Goal: Communication & Community: Answer question/provide support

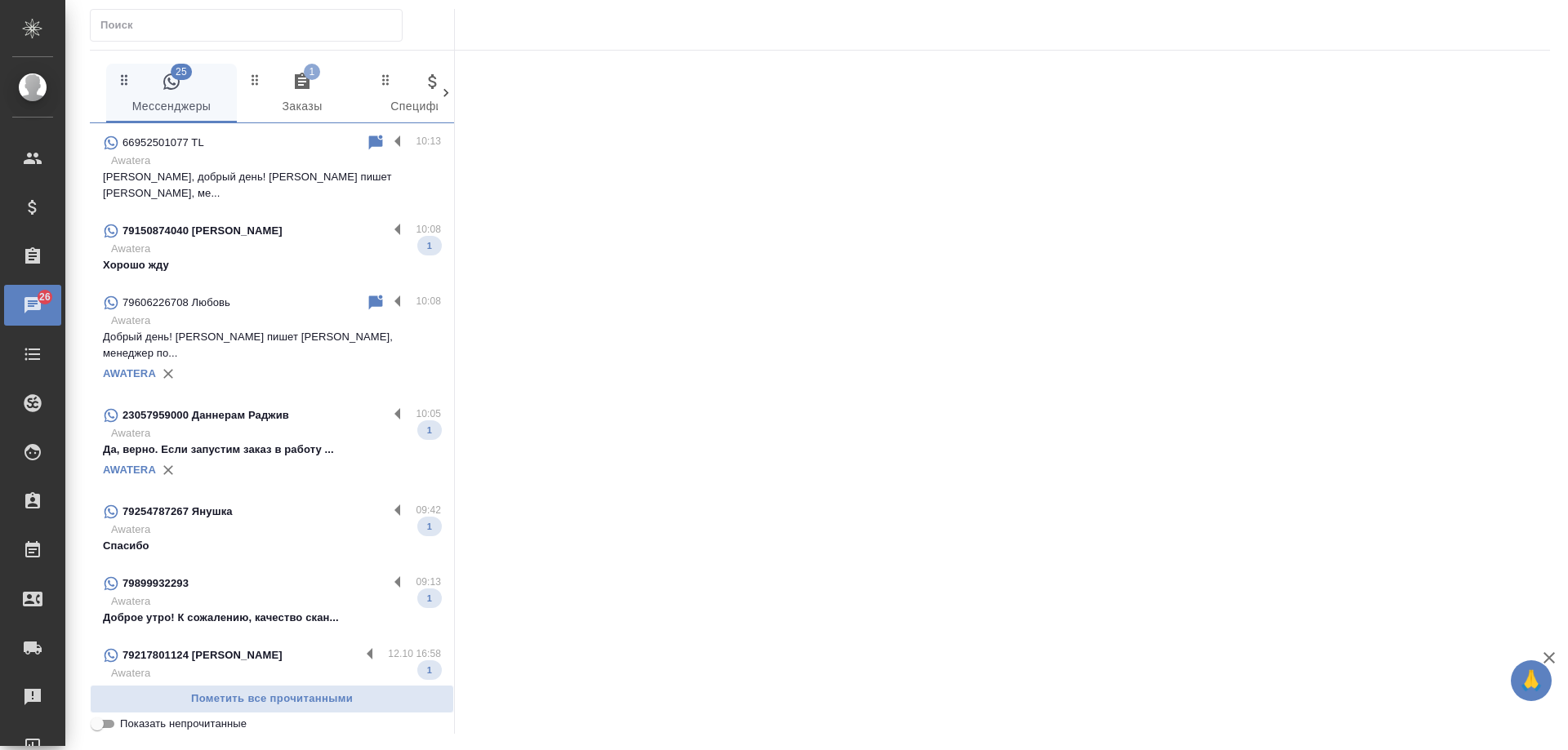
click at [298, 88] on icon "button" at bounding box center [302, 80] width 15 height 16
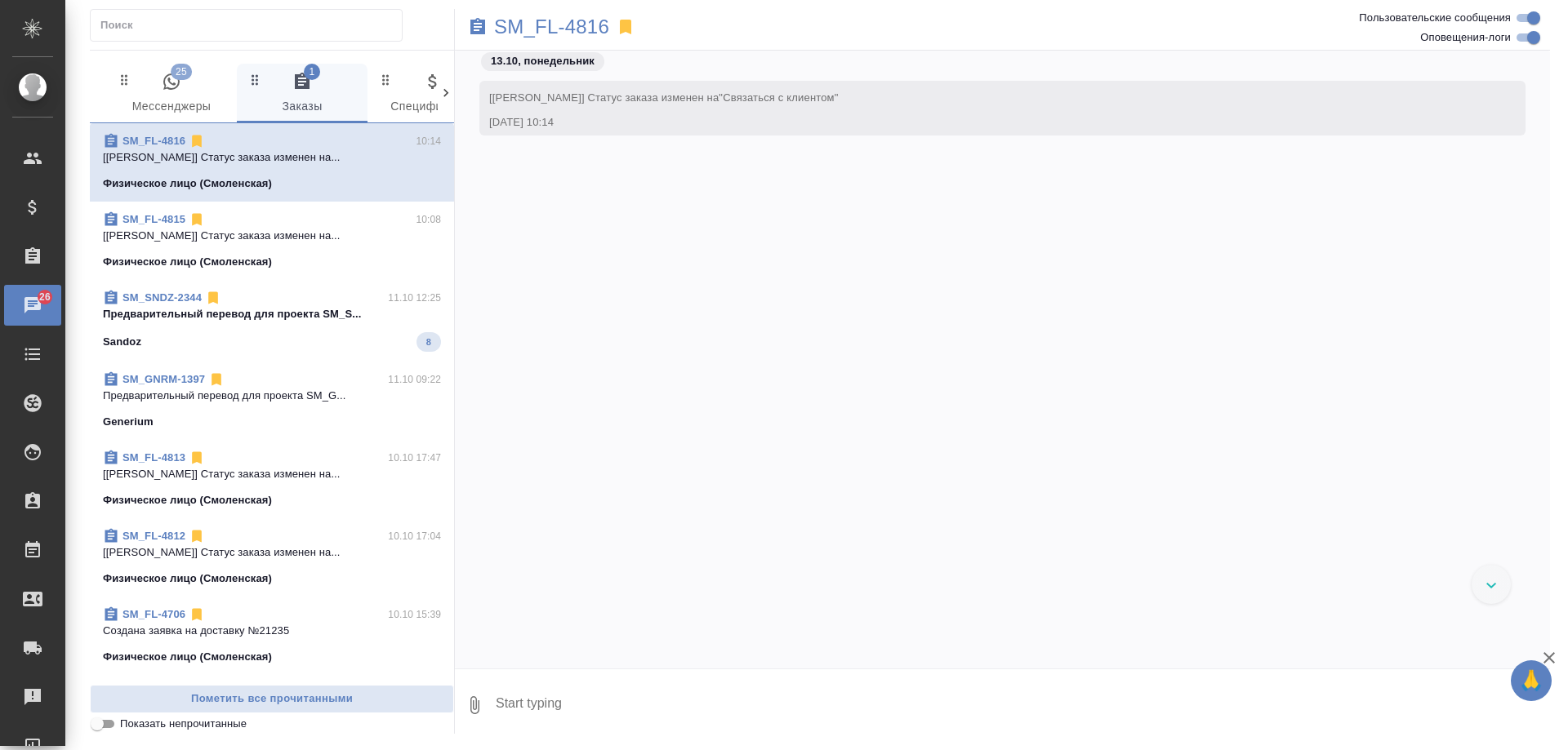
click at [307, 323] on span "SM_SNDZ-2344 11.10 12:25 Предварительный перевод для проекта SM_S... Sandoz 8" at bounding box center [272, 321] width 338 height 62
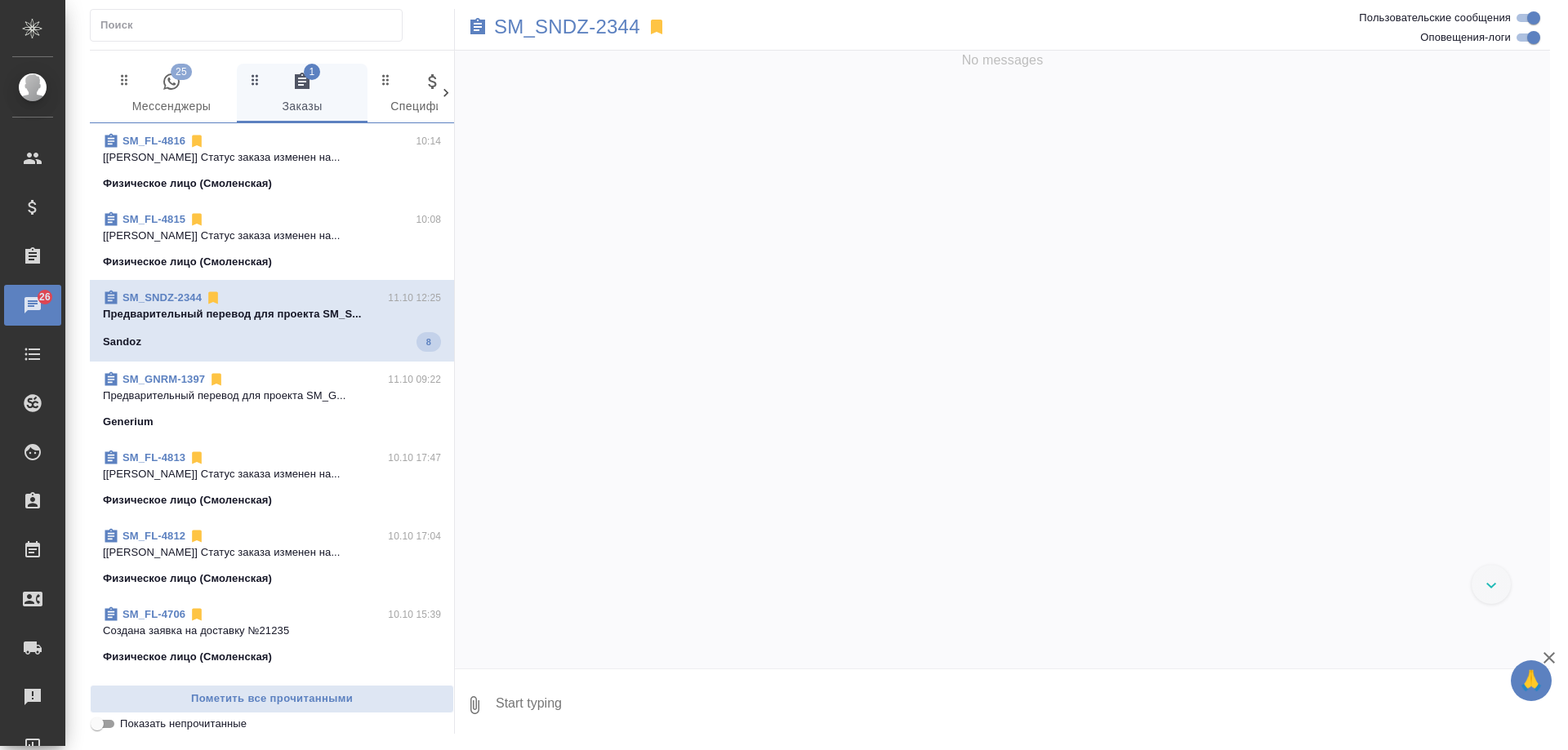
scroll to position [3807, 0]
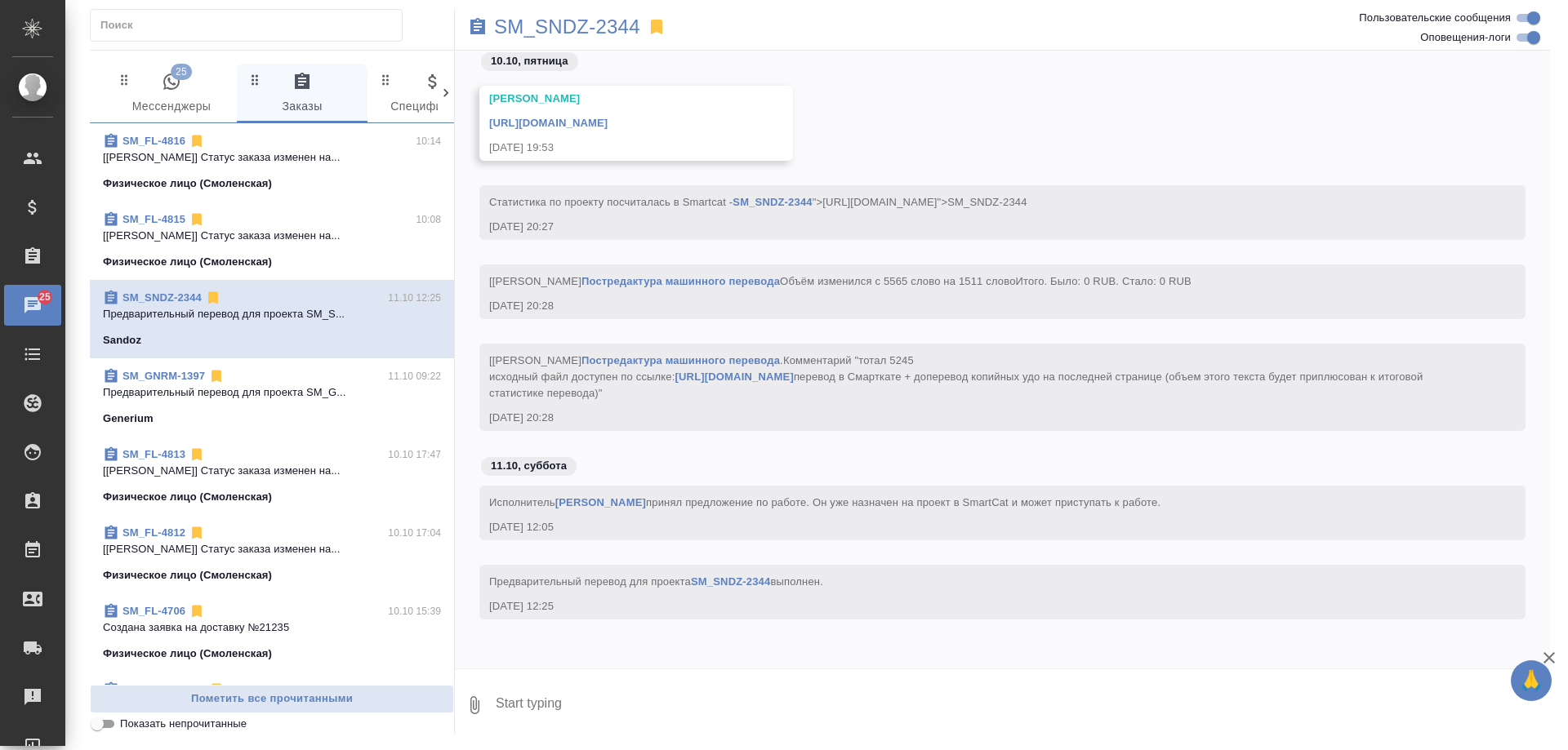
click at [175, 82] on icon "button" at bounding box center [171, 82] width 20 height 20
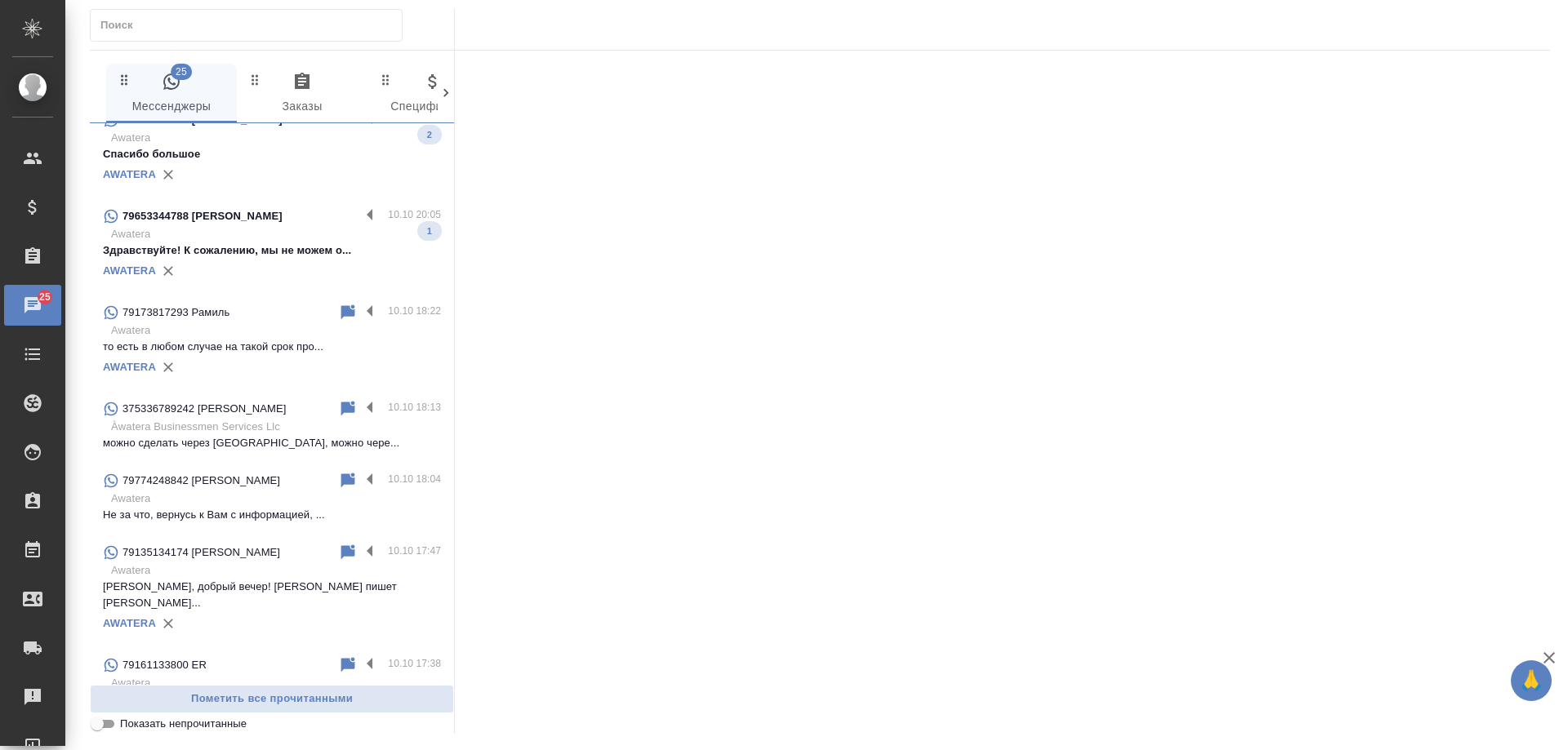
scroll to position [1061, 0]
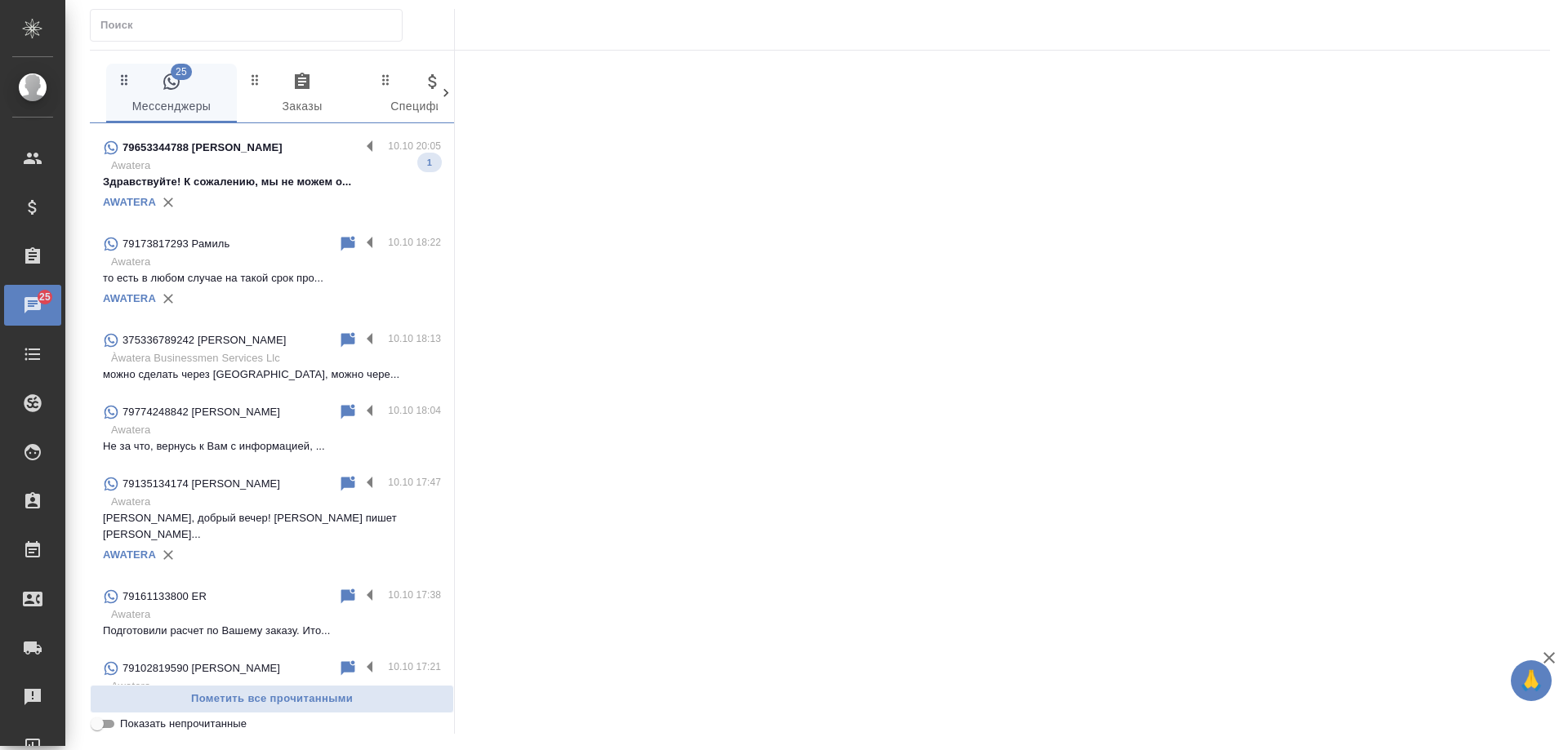
click at [260, 403] on div "79774248842 [PERSON_NAME]" at bounding box center [220, 412] width 235 height 20
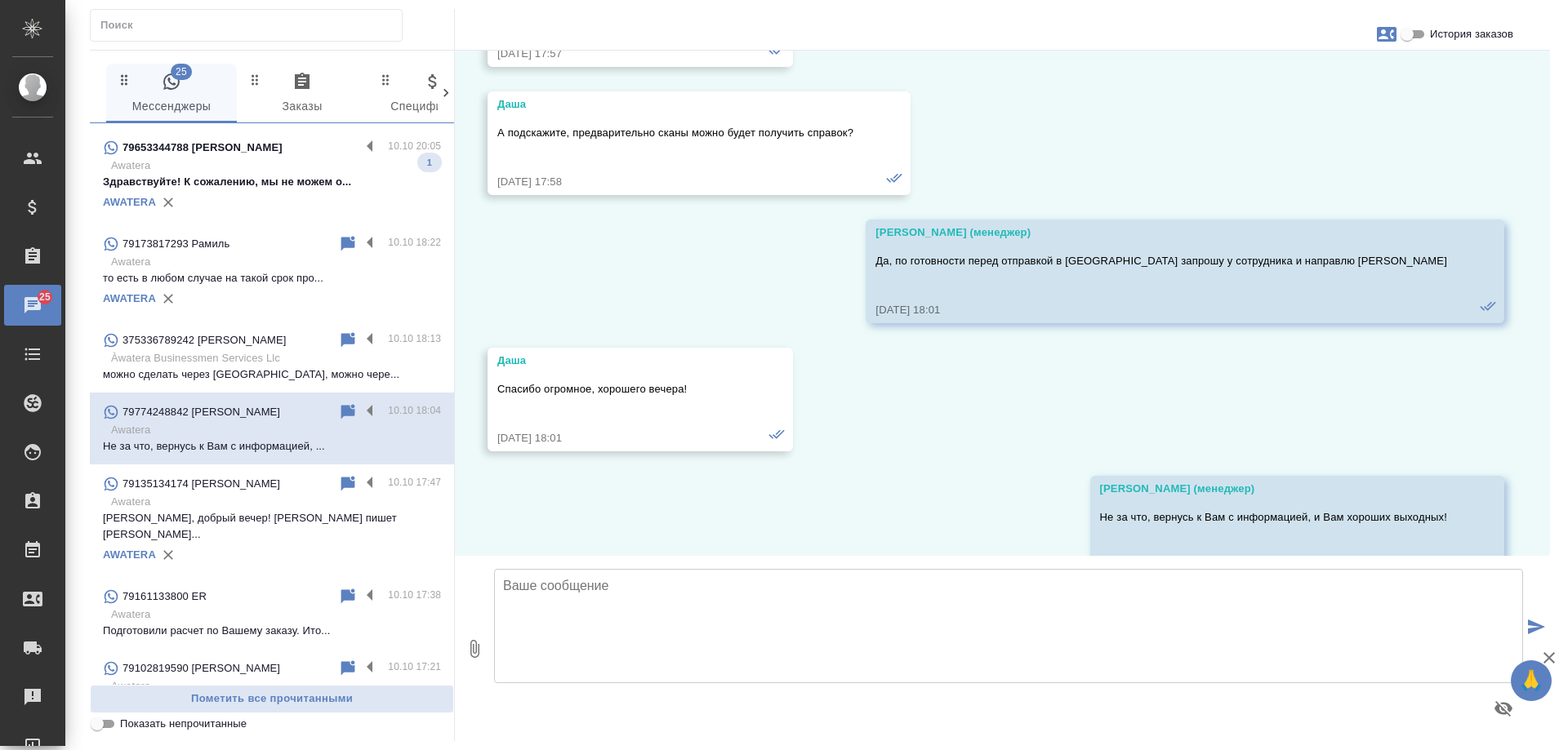
scroll to position [3876, 0]
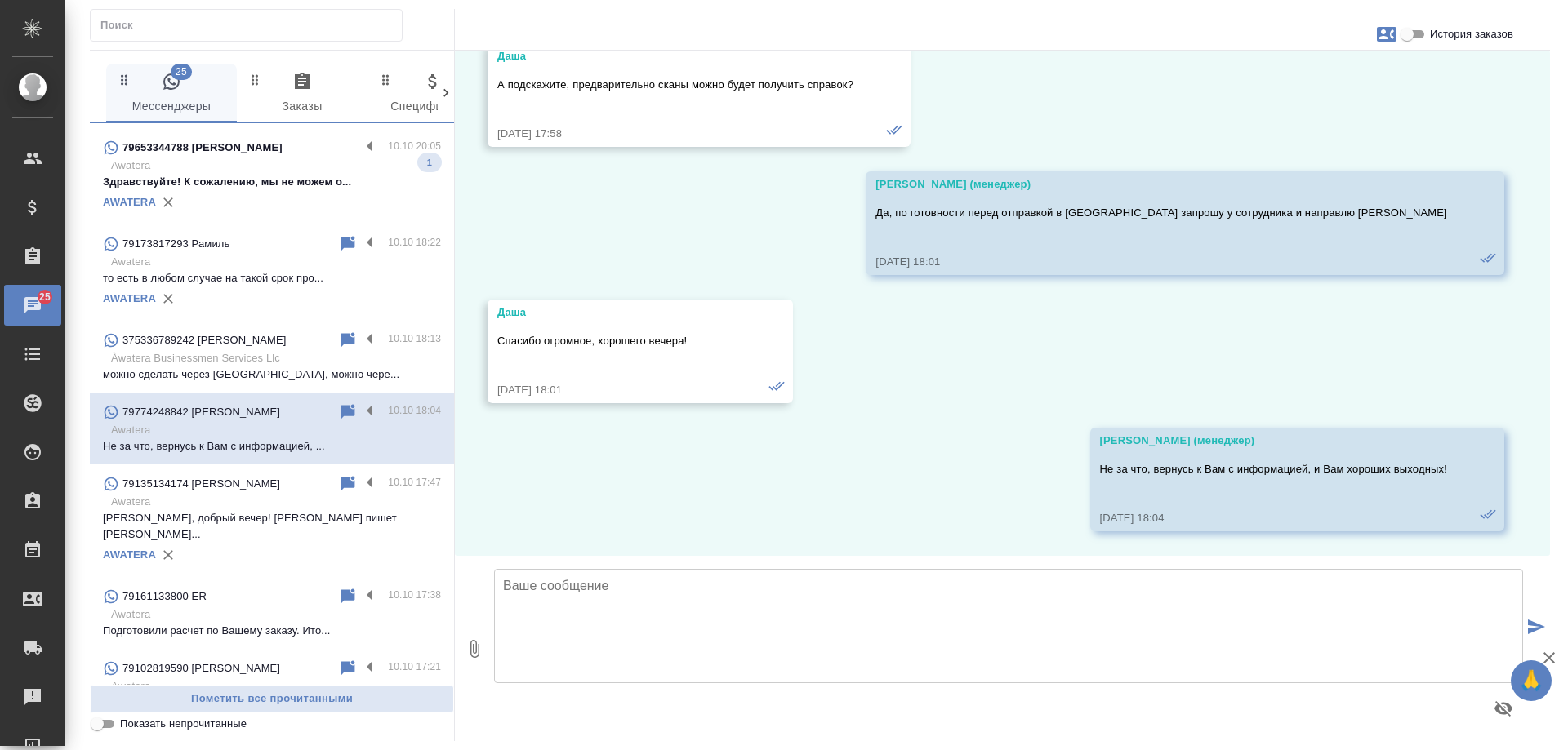
click at [1454, 22] on div at bounding box center [819, 28] width 1460 height 40
click at [1453, 36] on span "История заказов" at bounding box center [1471, 34] width 83 height 16
click at [1436, 36] on input "История заказов" at bounding box center [1407, 34] width 59 height 20
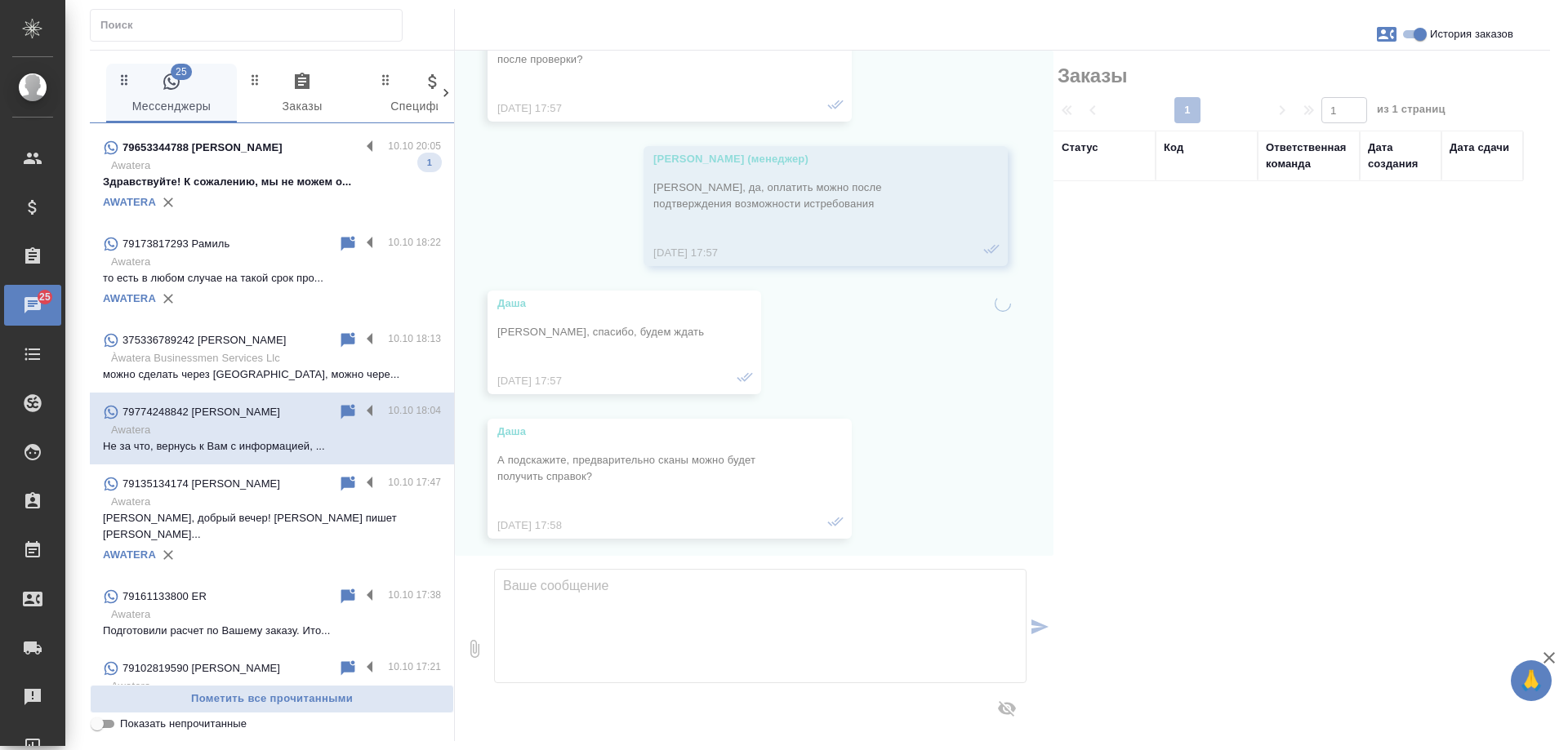
scroll to position [4269, 0]
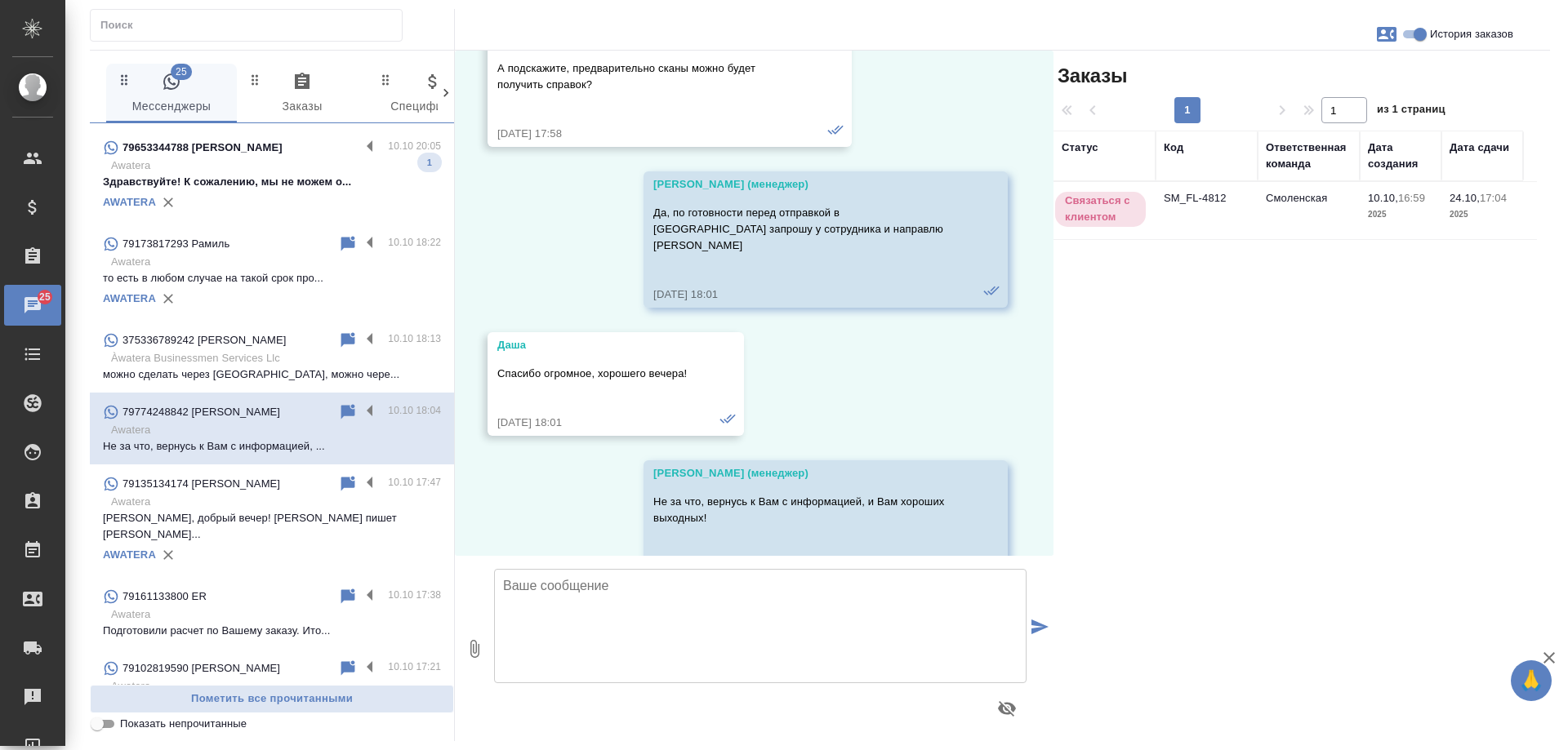
click at [1272, 206] on td "Смоленская" at bounding box center [1308, 211] width 102 height 57
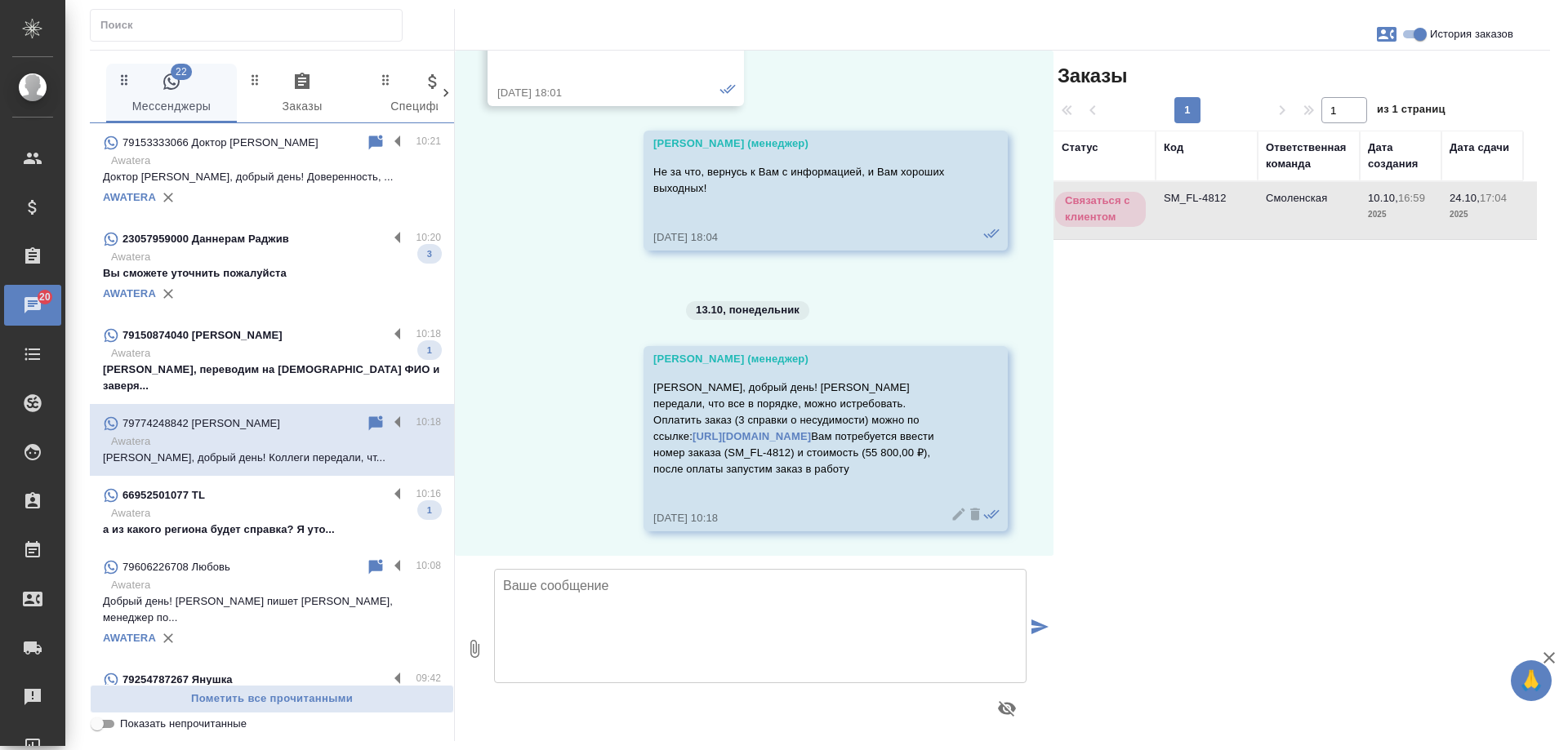
scroll to position [4614, 0]
click at [1432, 30] on span "История заказов" at bounding box center [1471, 34] width 83 height 16
click at [1432, 30] on input "История заказов" at bounding box center [1420, 34] width 59 height 20
checkbox input "false"
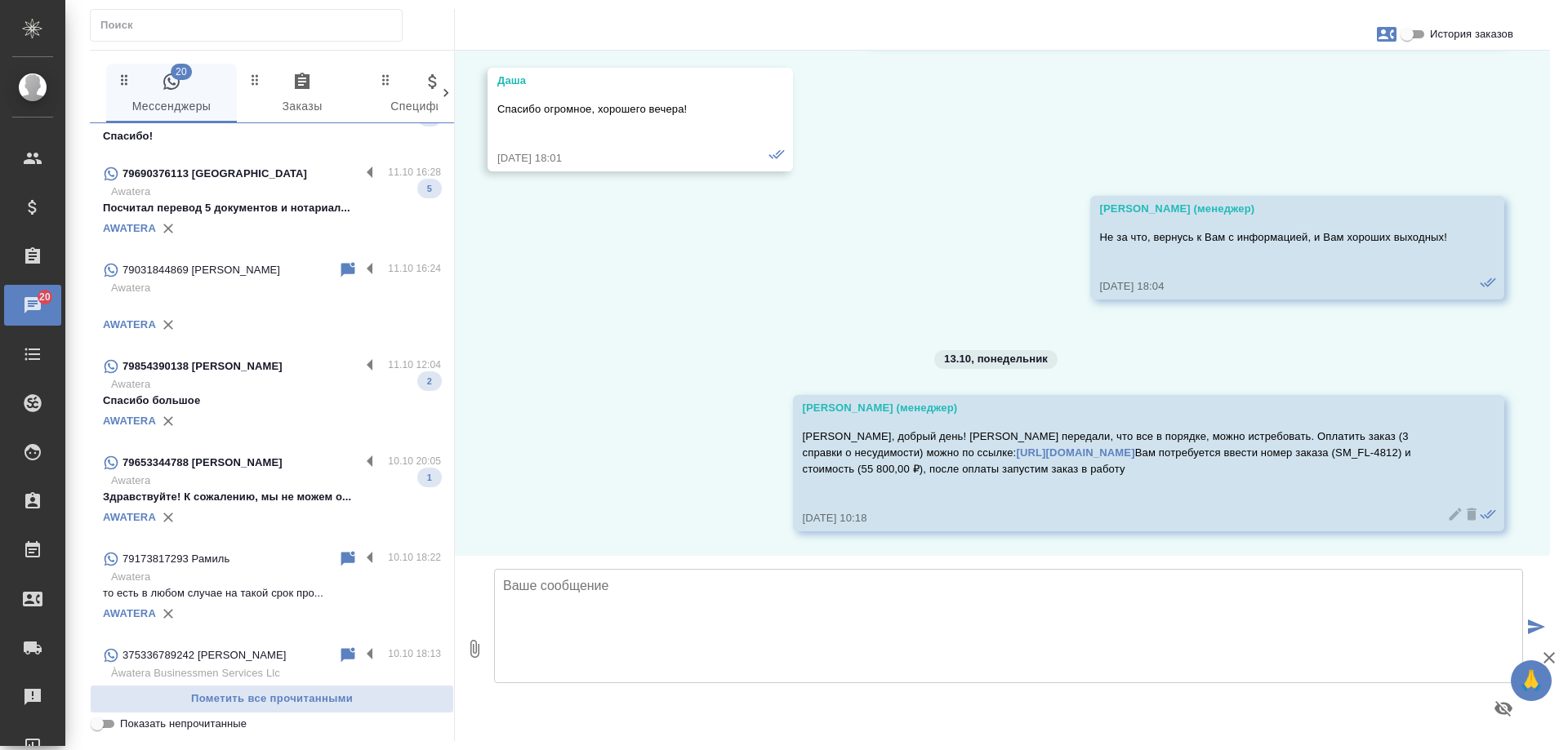
scroll to position [816, 0]
click at [246, 474] on p "Awatera" at bounding box center [275, 482] width 330 height 16
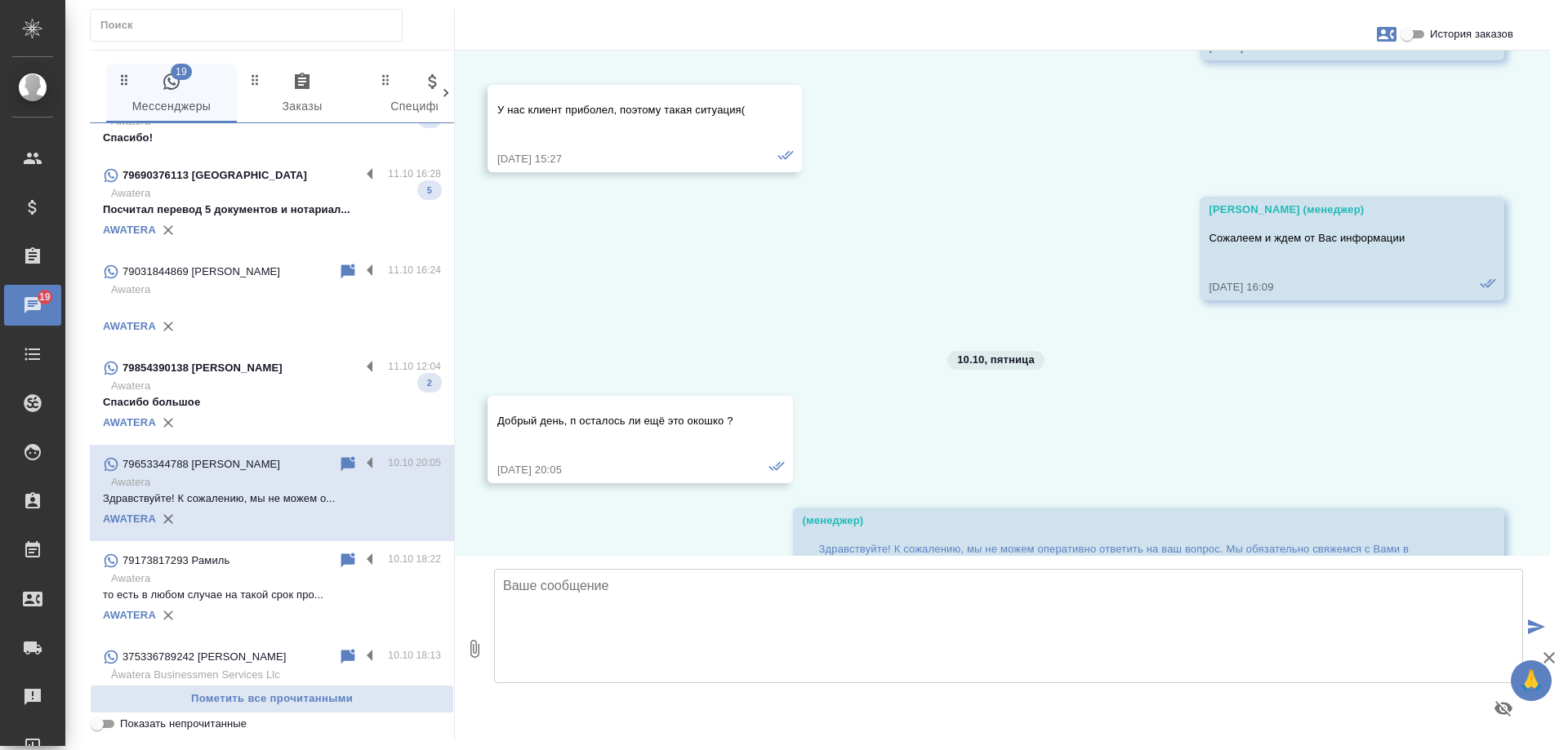
scroll to position [3010, 0]
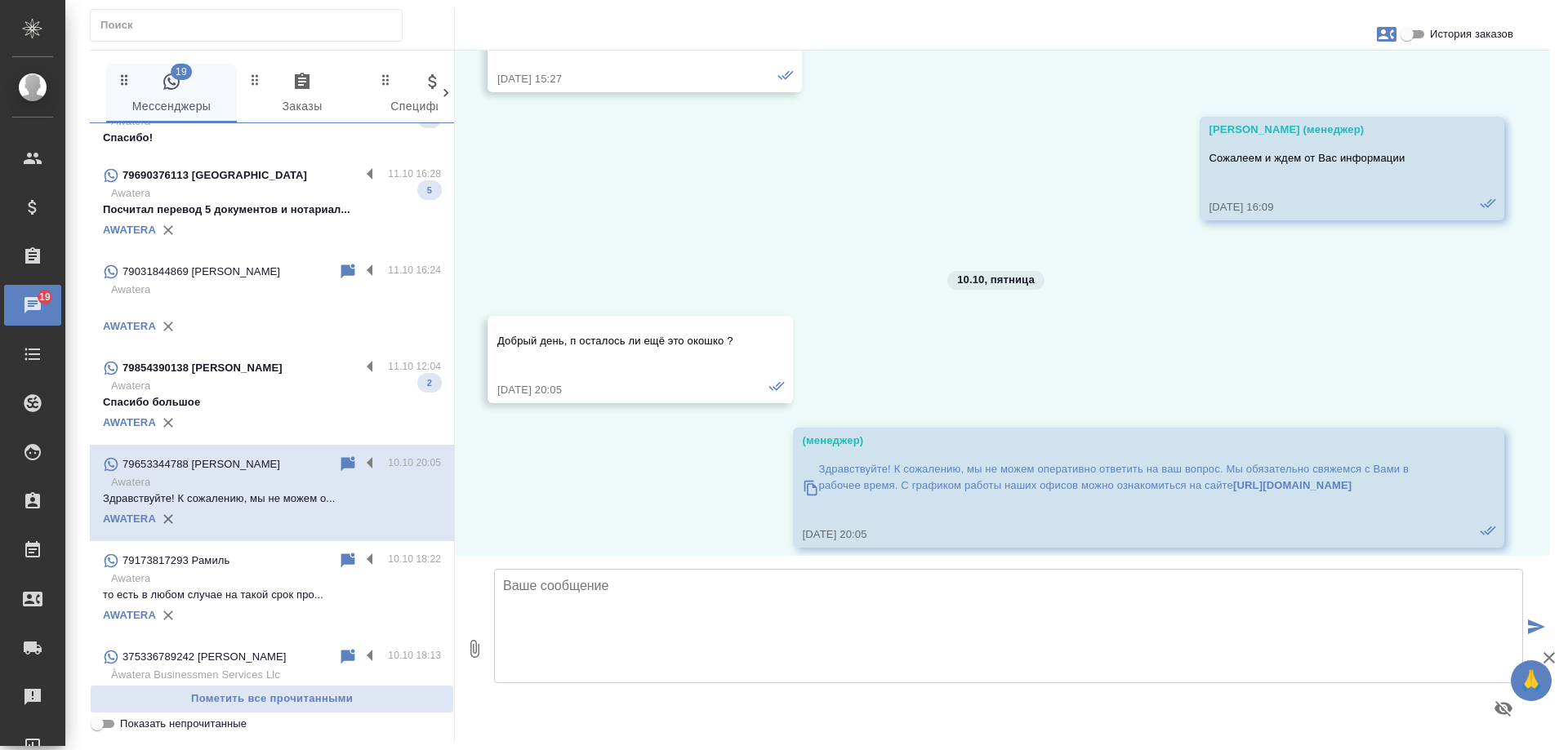
click at [708, 593] on textarea at bounding box center [1009, 625] width 1029 height 114
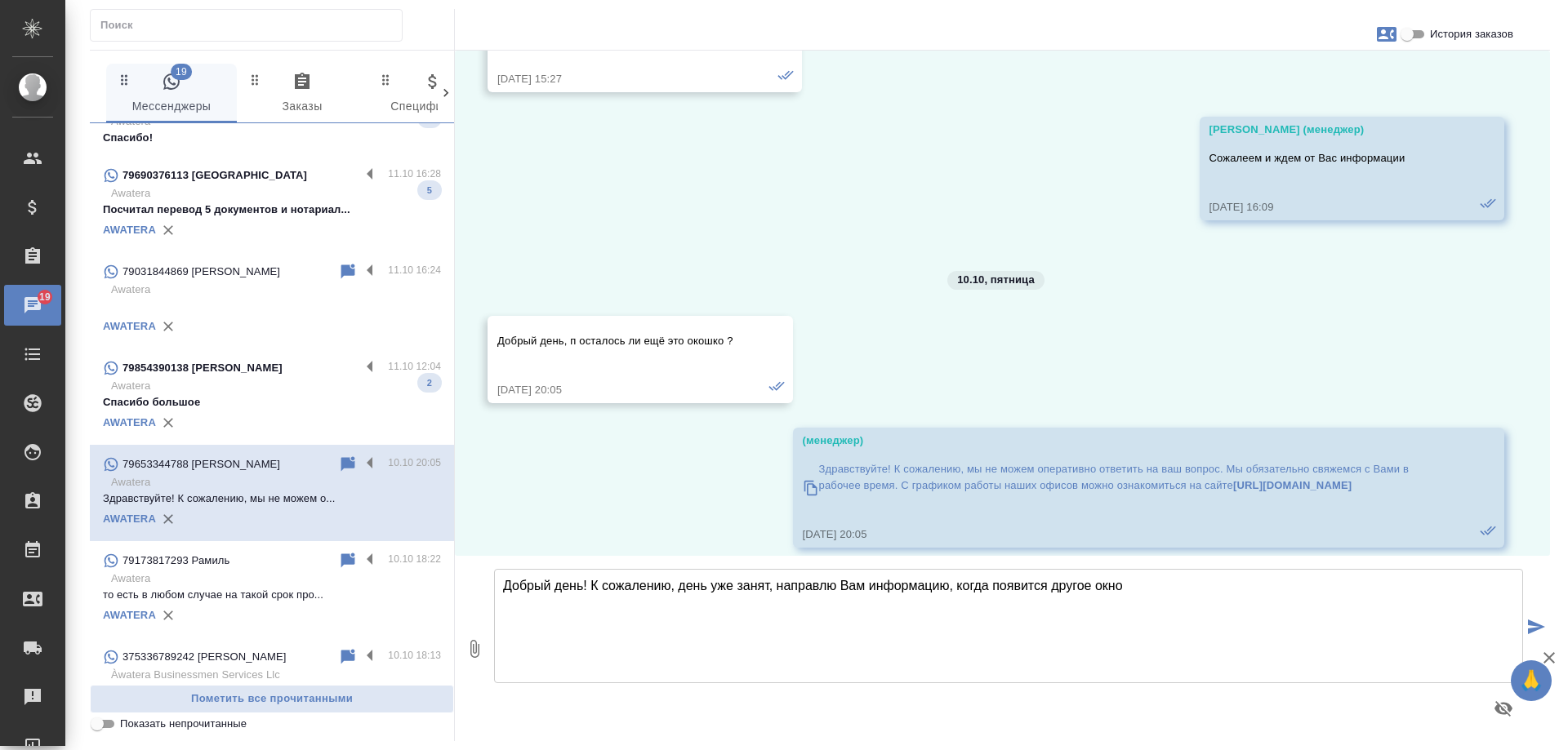
type textarea "Добрый день! К сожалению, день уже занят, направлю Вам информацию, когда появит…"
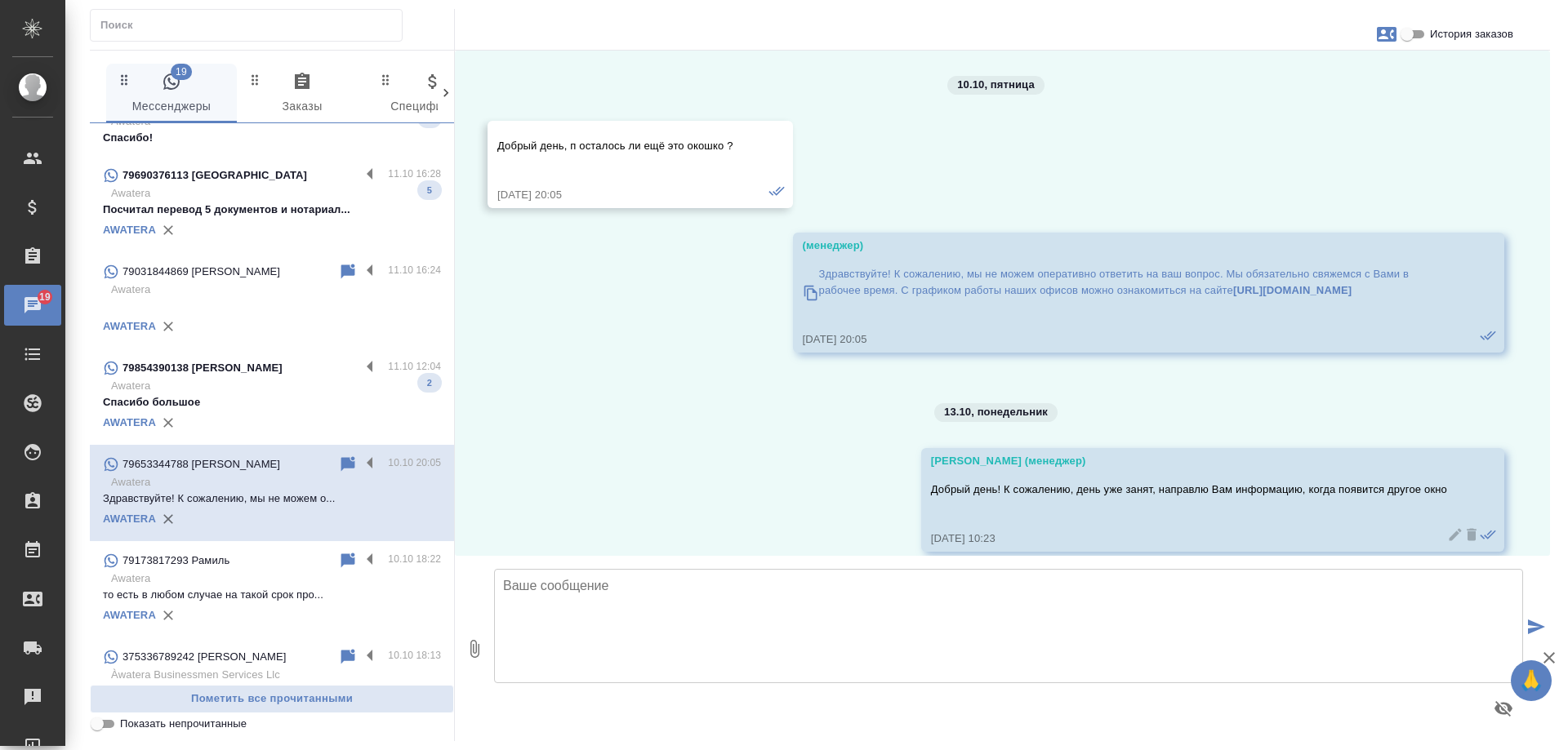
scroll to position [3210, 0]
click at [208, 378] on p "Awatera" at bounding box center [275, 385] width 330 height 16
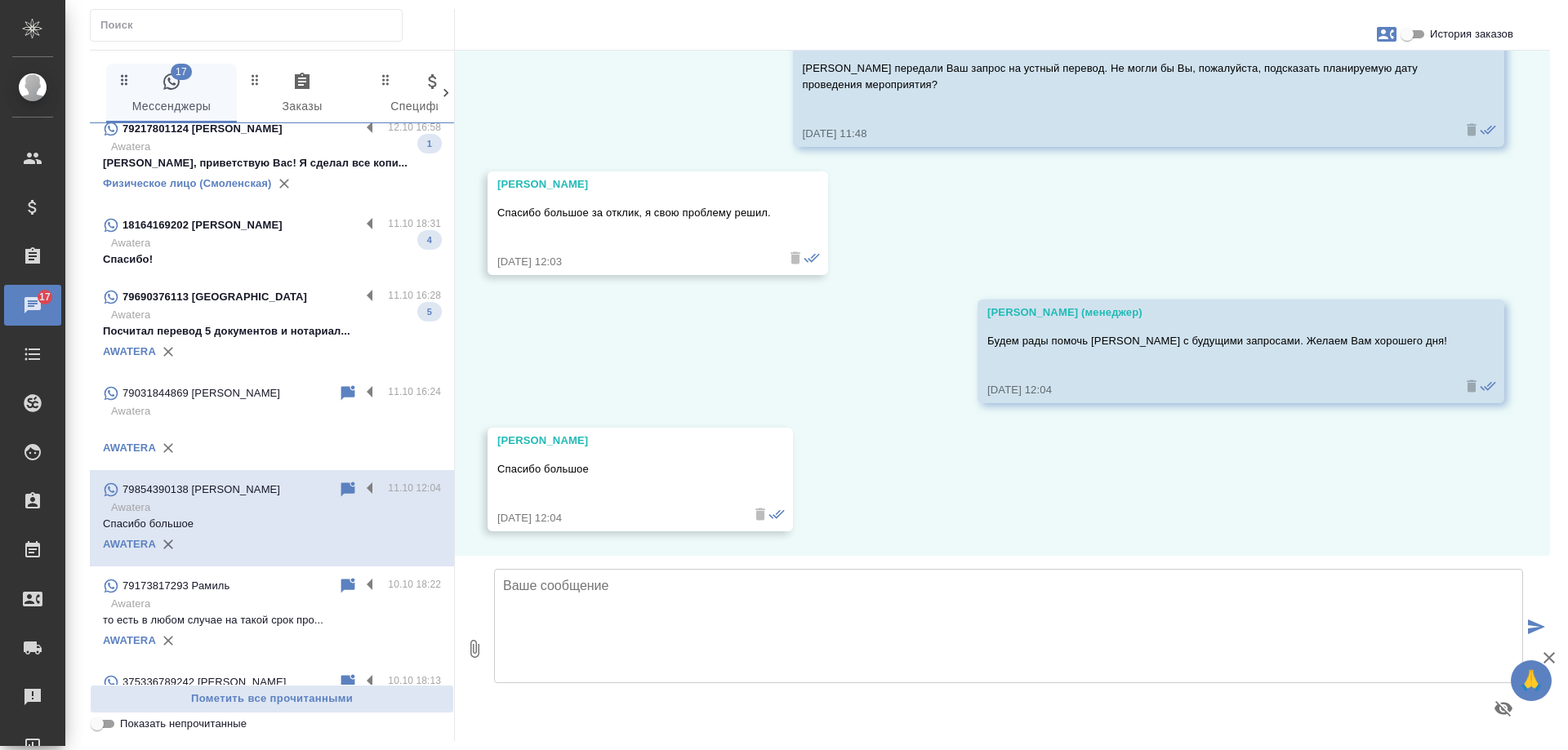
scroll to position [816, 0]
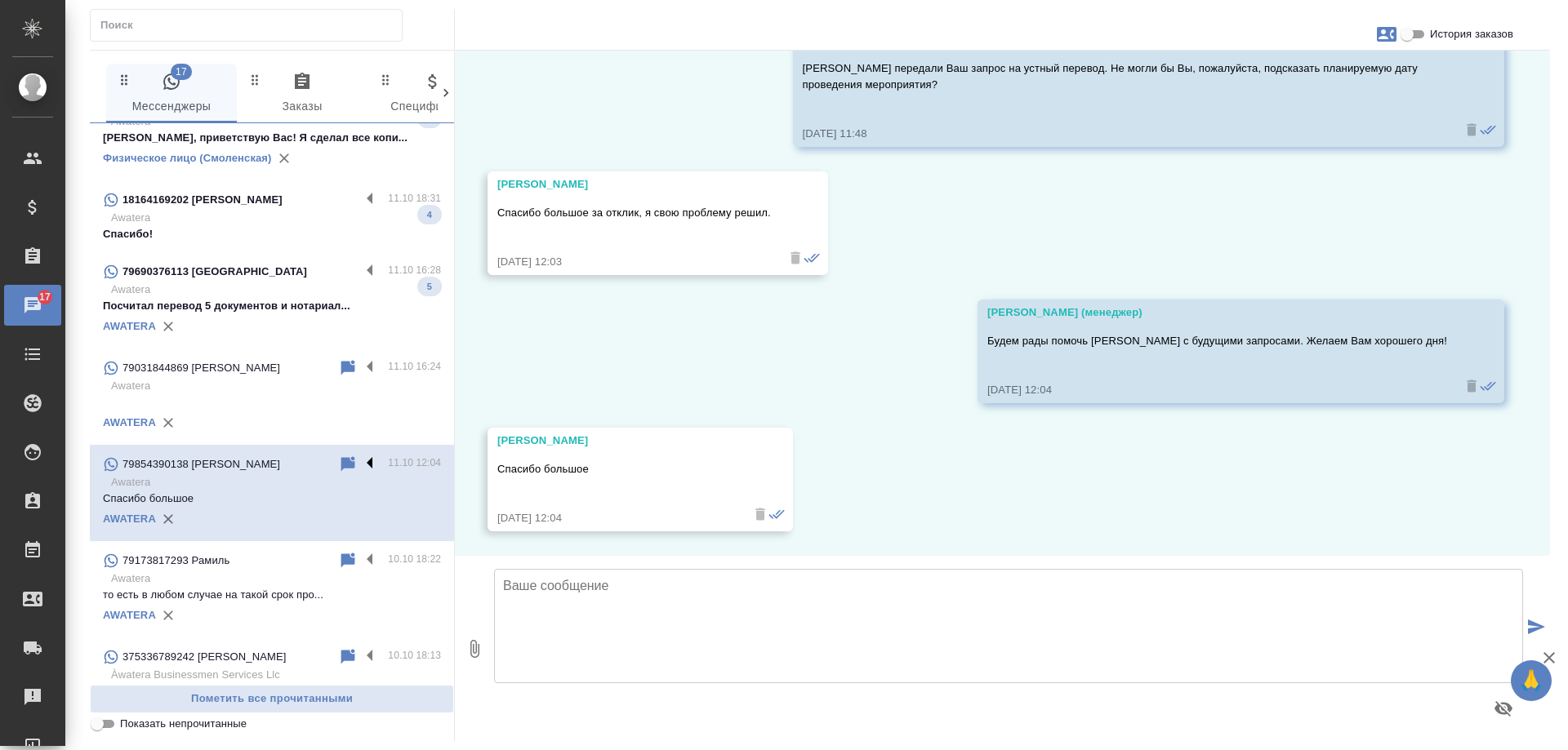
click at [361, 455] on label at bounding box center [373, 464] width 28 height 19
click at [0, 0] on input "checkbox" at bounding box center [0, 0] width 0 height 0
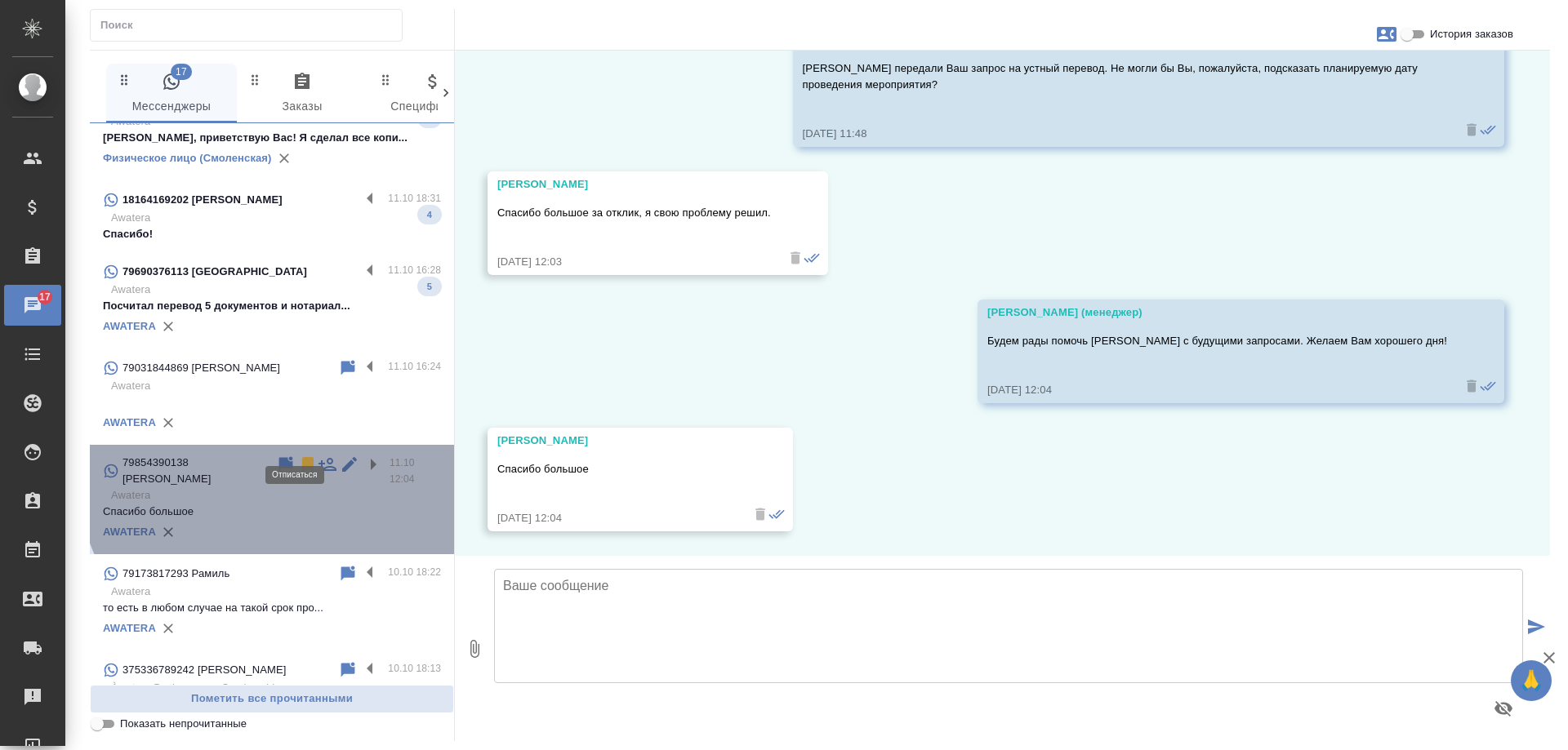
click at [302, 457] on icon at bounding box center [307, 464] width 11 height 15
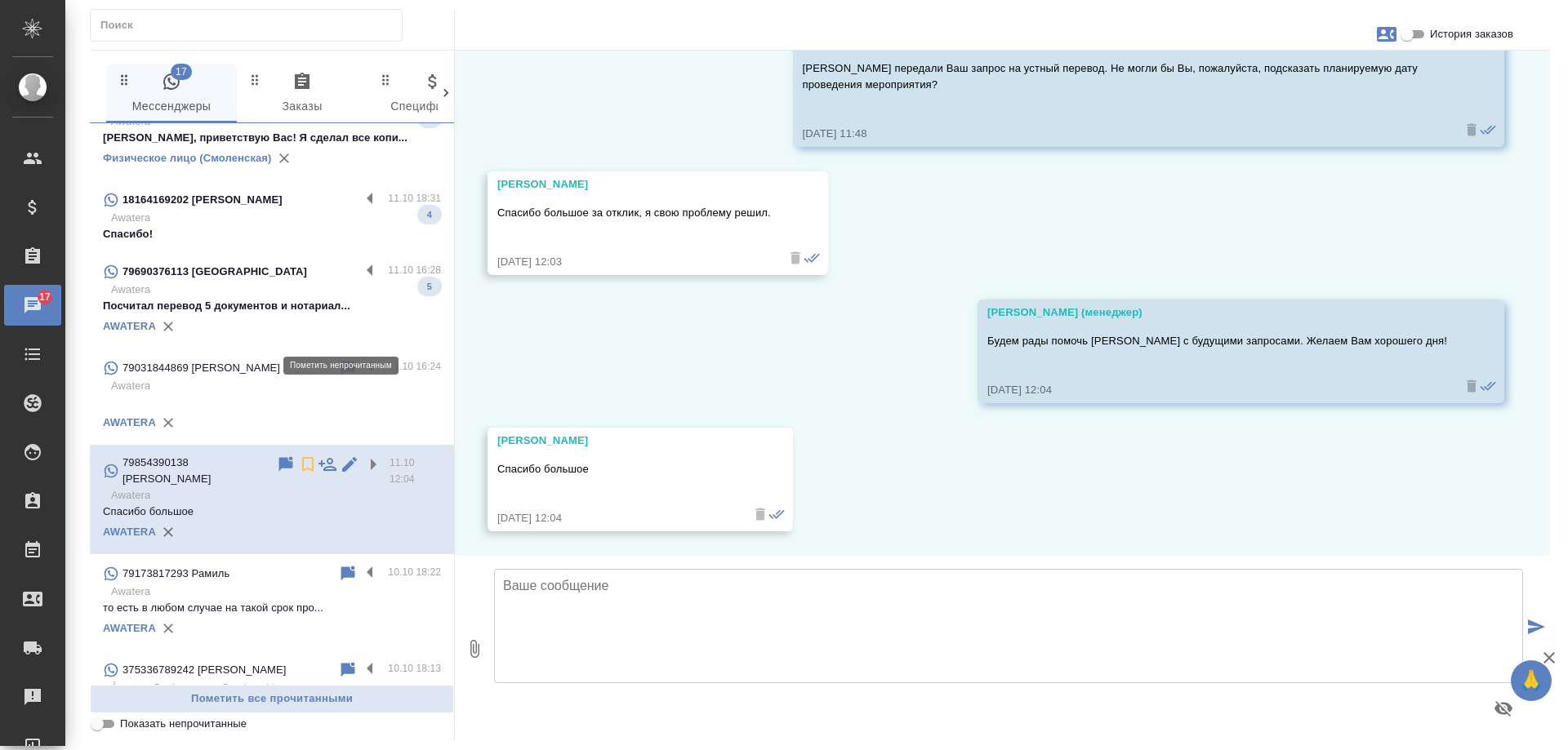
click at [338, 359] on icon at bounding box center [348, 368] width 20 height 20
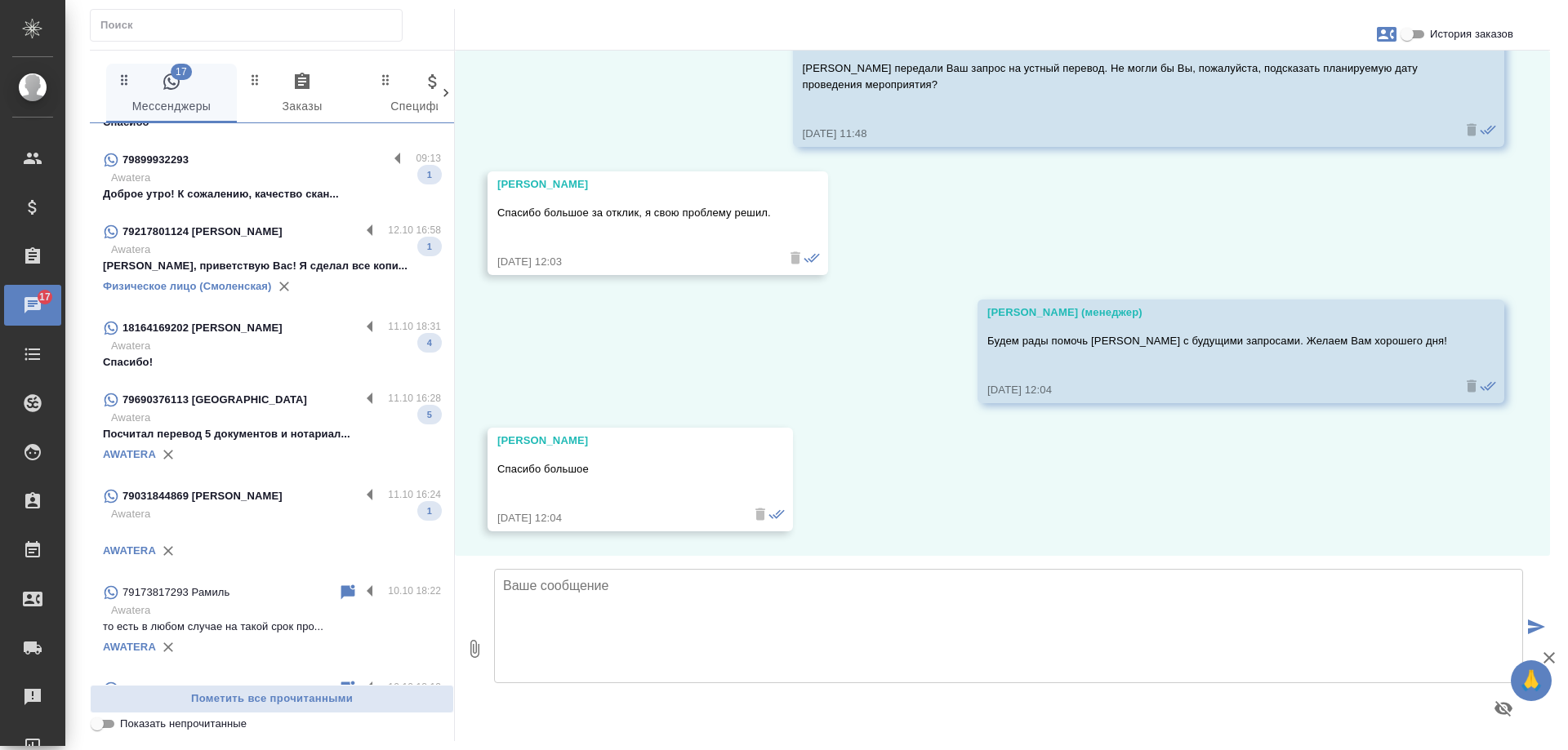
scroll to position [653, 0]
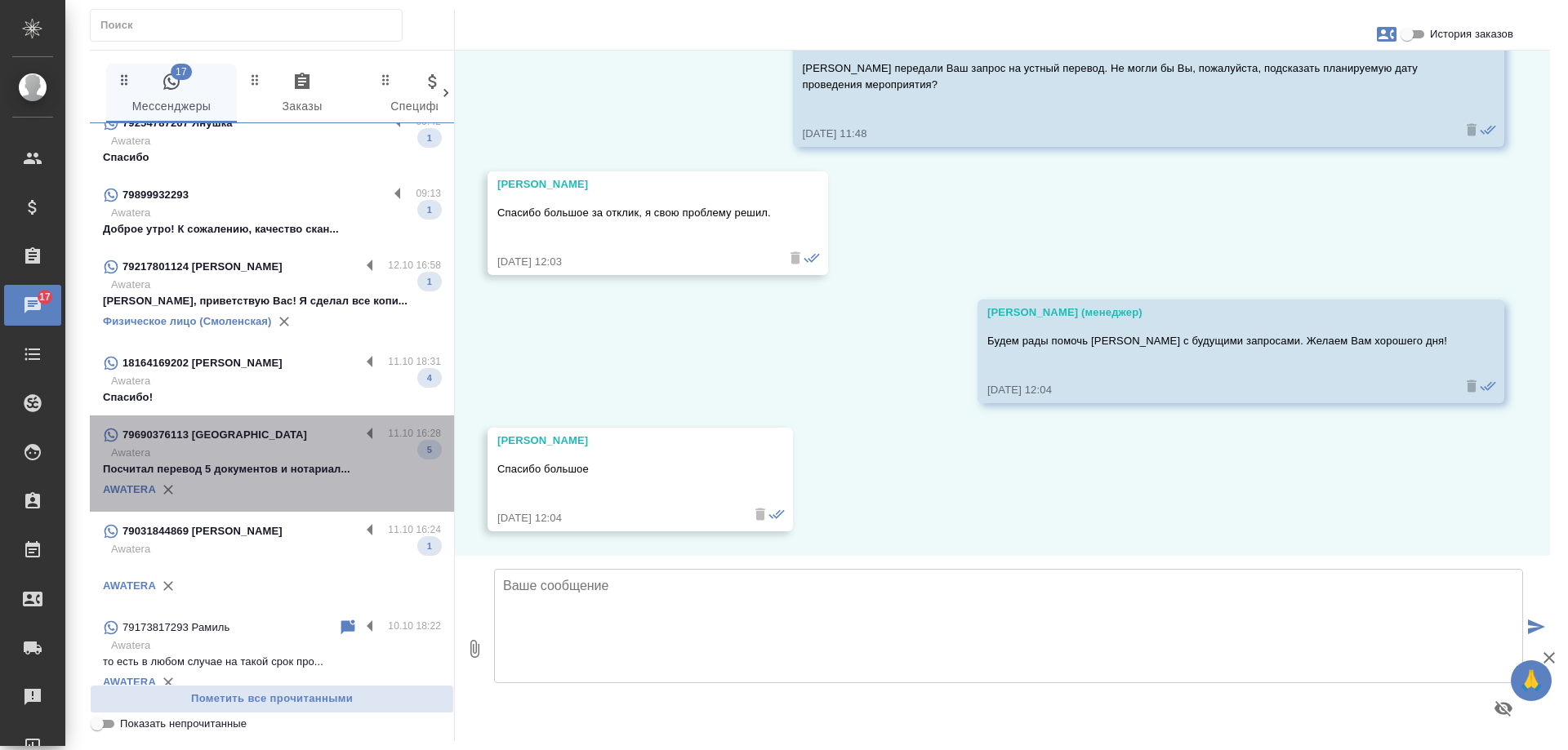
click at [298, 461] on p "Посчитал перевод 5 документов и нотариал..." at bounding box center [272, 469] width 338 height 16
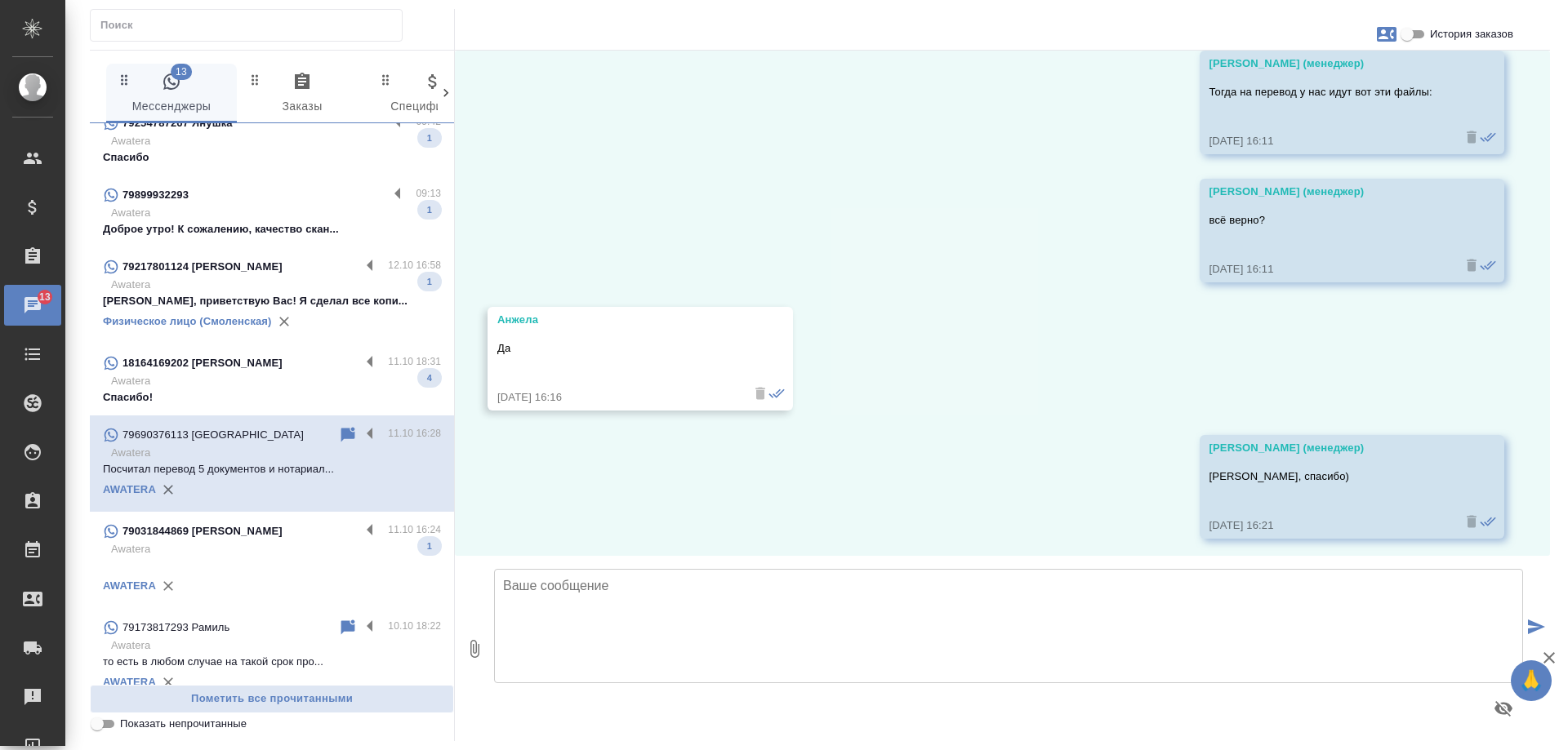
scroll to position [2147, 0]
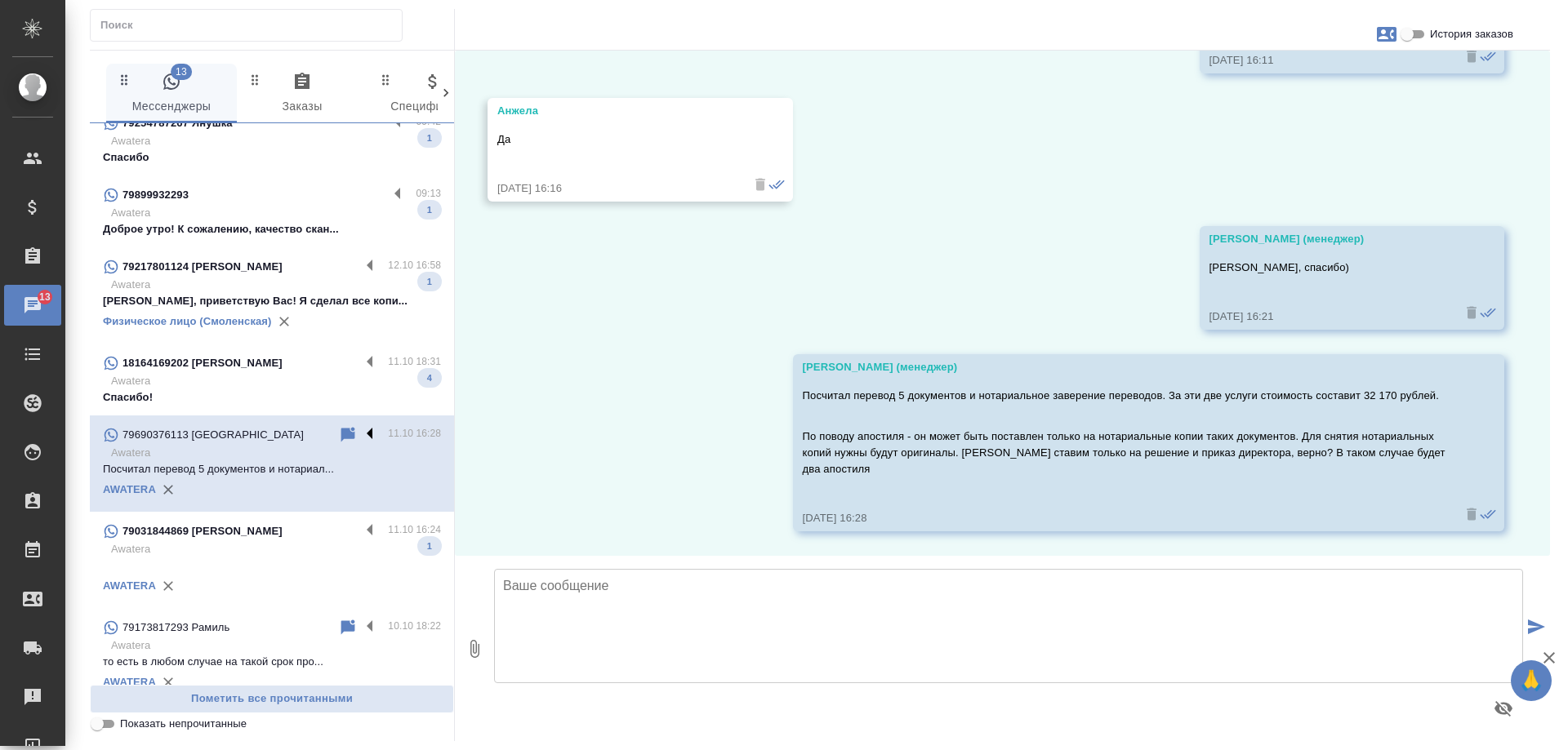
click at [360, 425] on label at bounding box center [373, 434] width 28 height 19
click at [0, 0] on input "checkbox" at bounding box center [0, 0] width 0 height 0
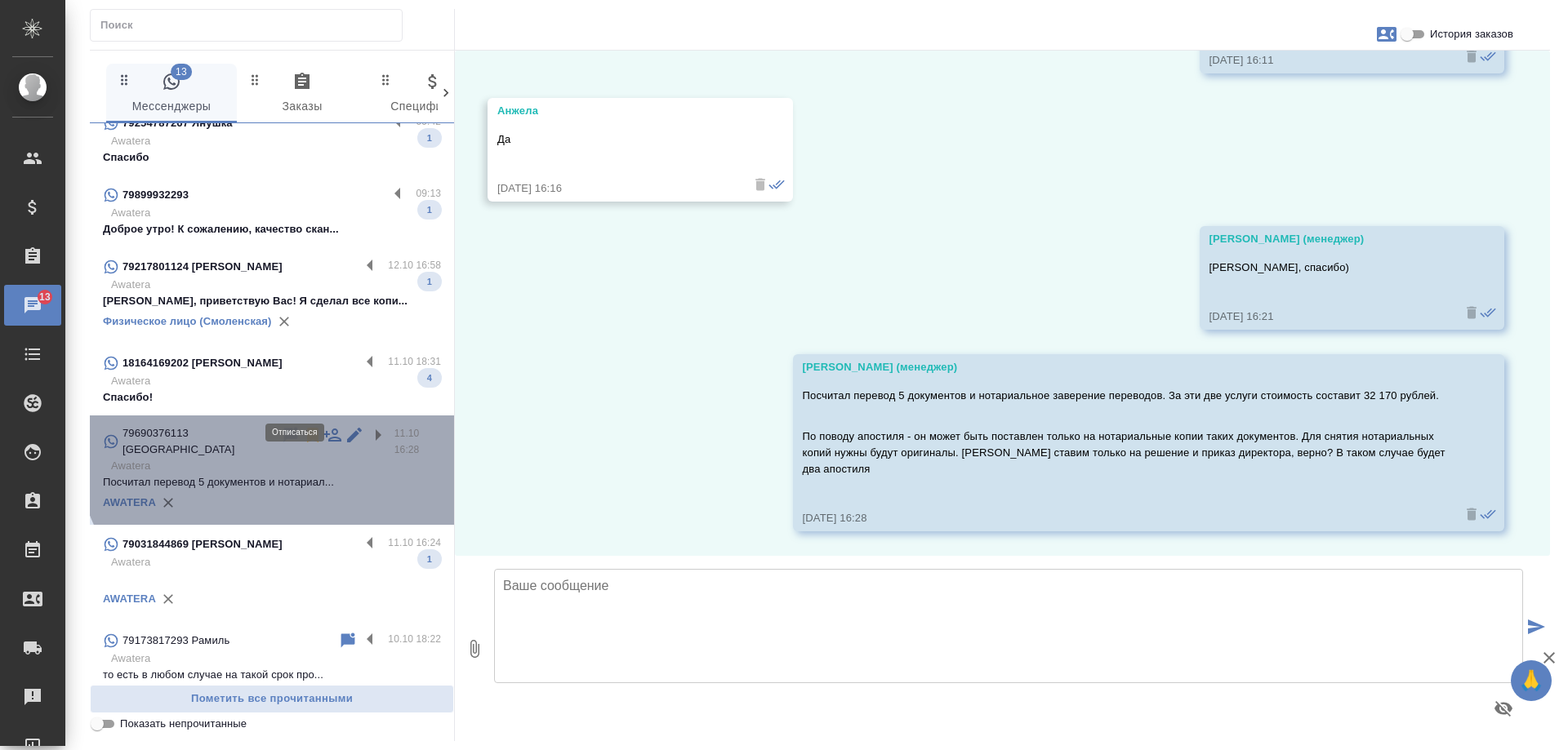
click at [307, 427] on icon at bounding box center [312, 434] width 11 height 15
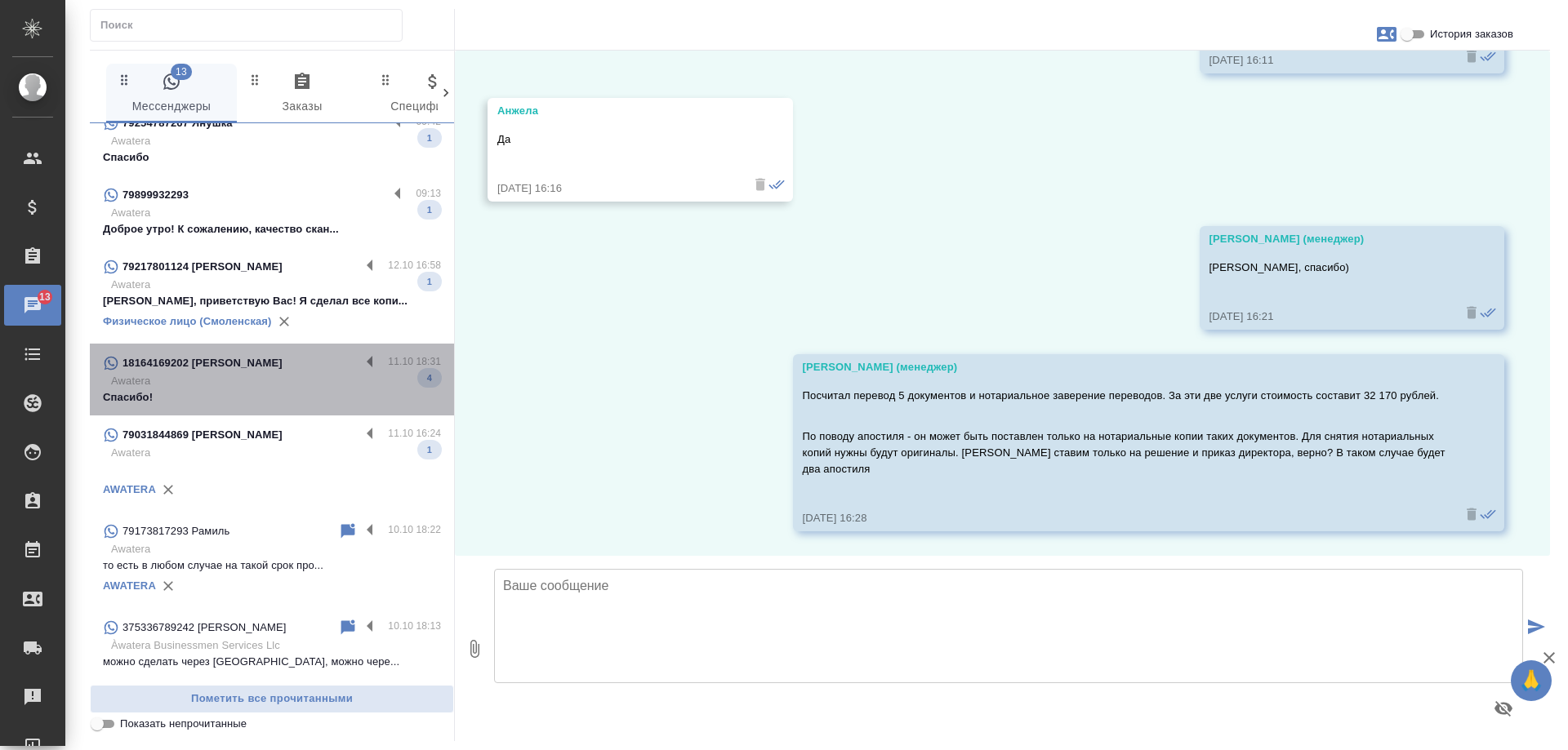
click at [293, 373] on p "Awatera" at bounding box center [275, 381] width 330 height 16
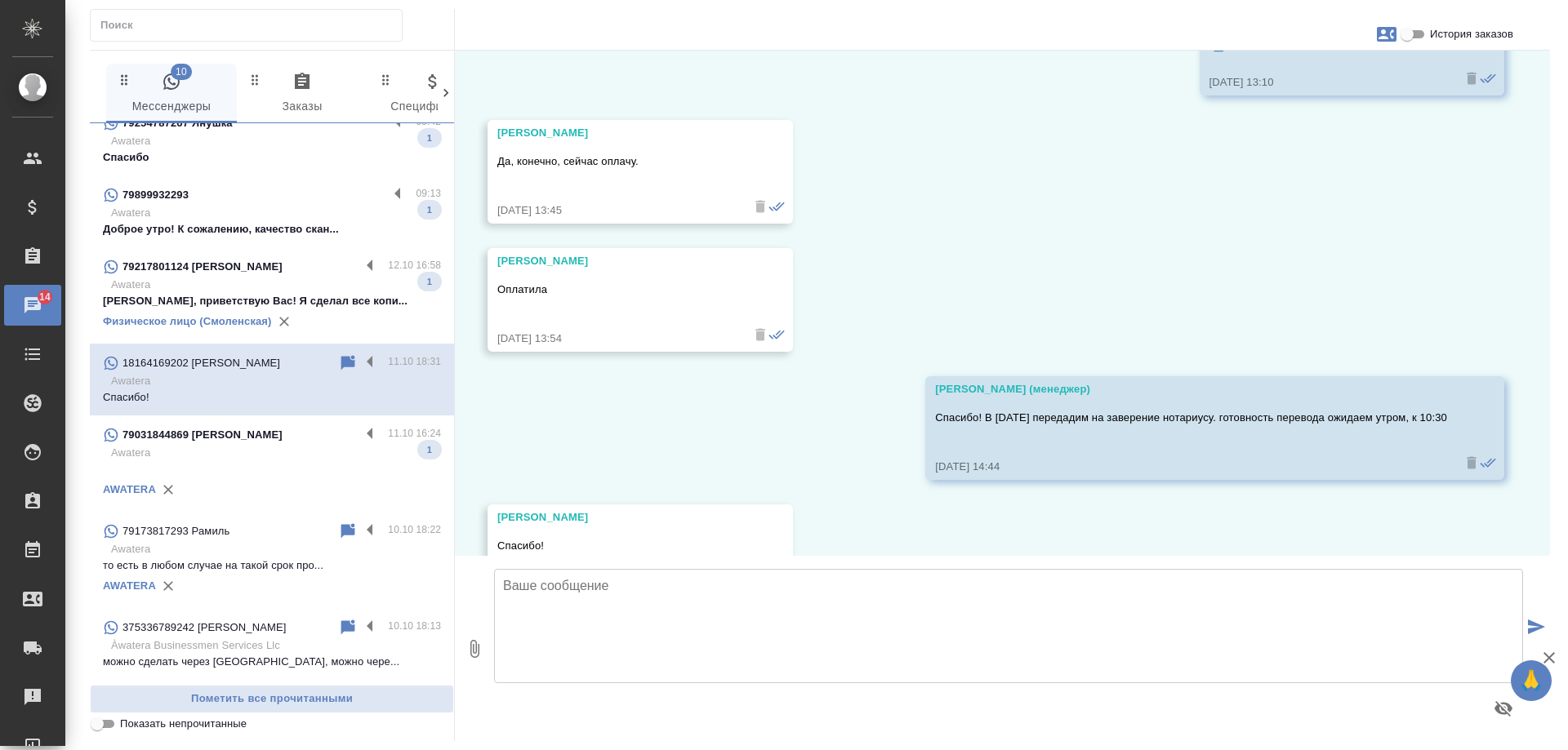
scroll to position [1833, 0]
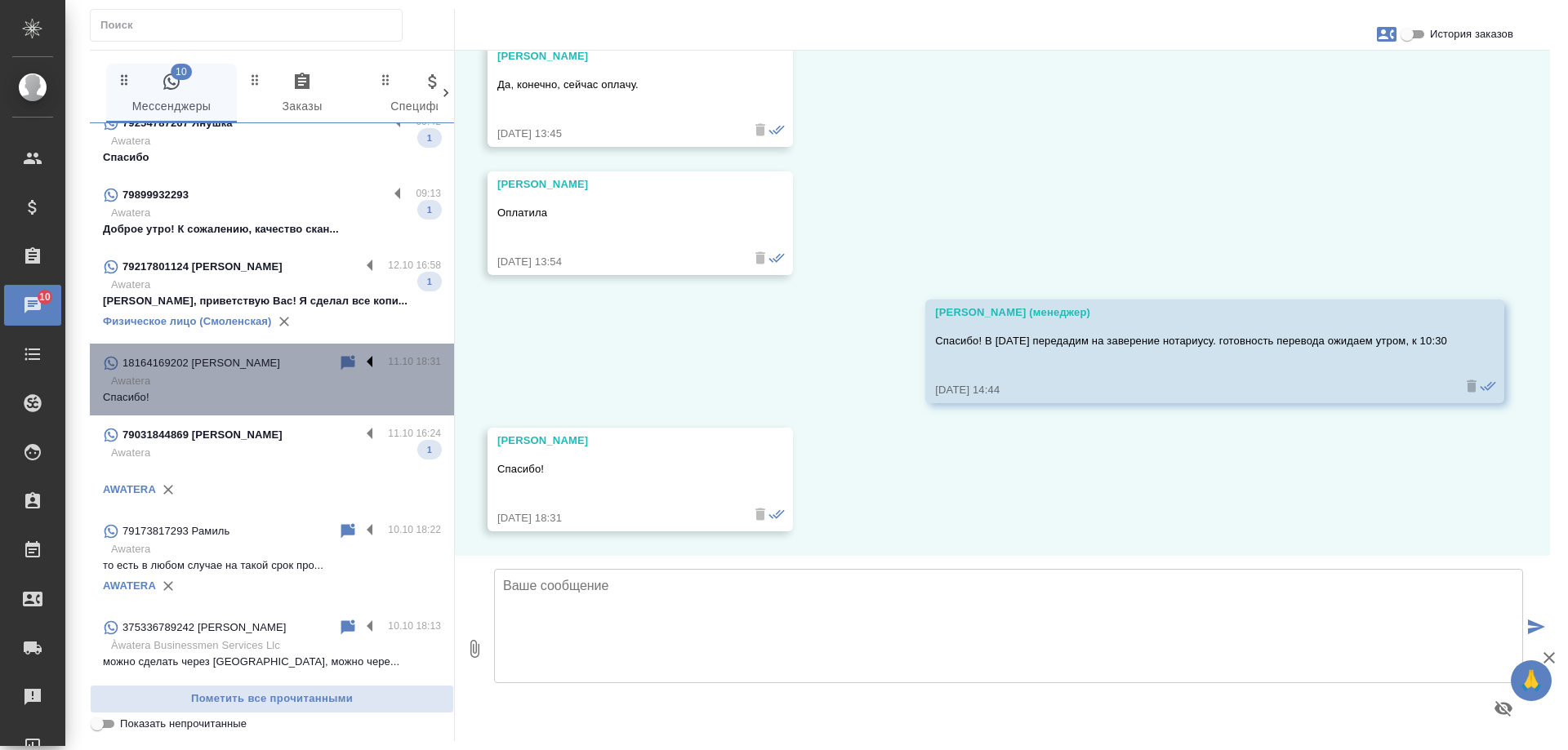
click at [360, 353] on label at bounding box center [373, 363] width 28 height 19
click at [0, 0] on input "checkbox" at bounding box center [0, 0] width 0 height 0
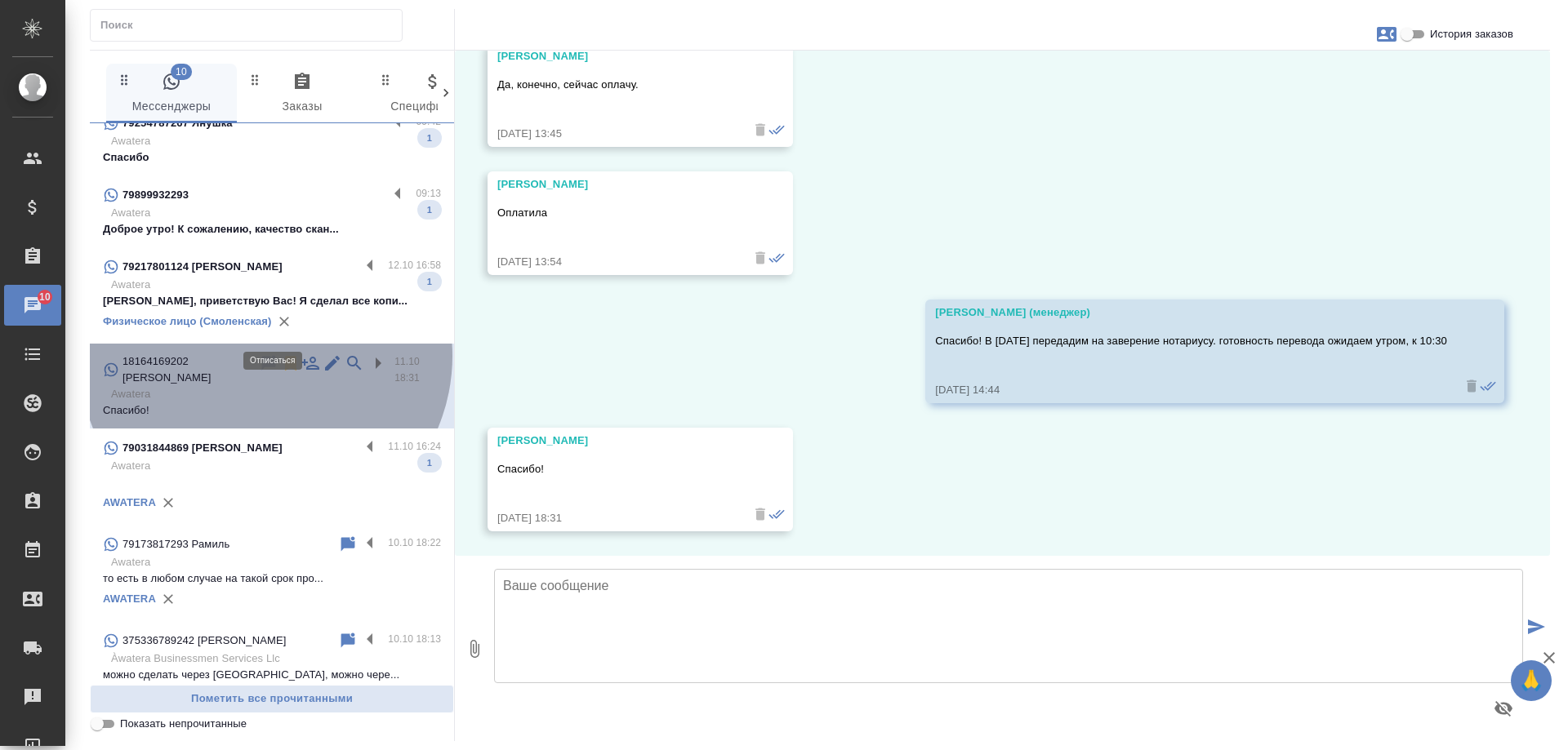
click at [281, 353] on icon at bounding box center [290, 363] width 20 height 20
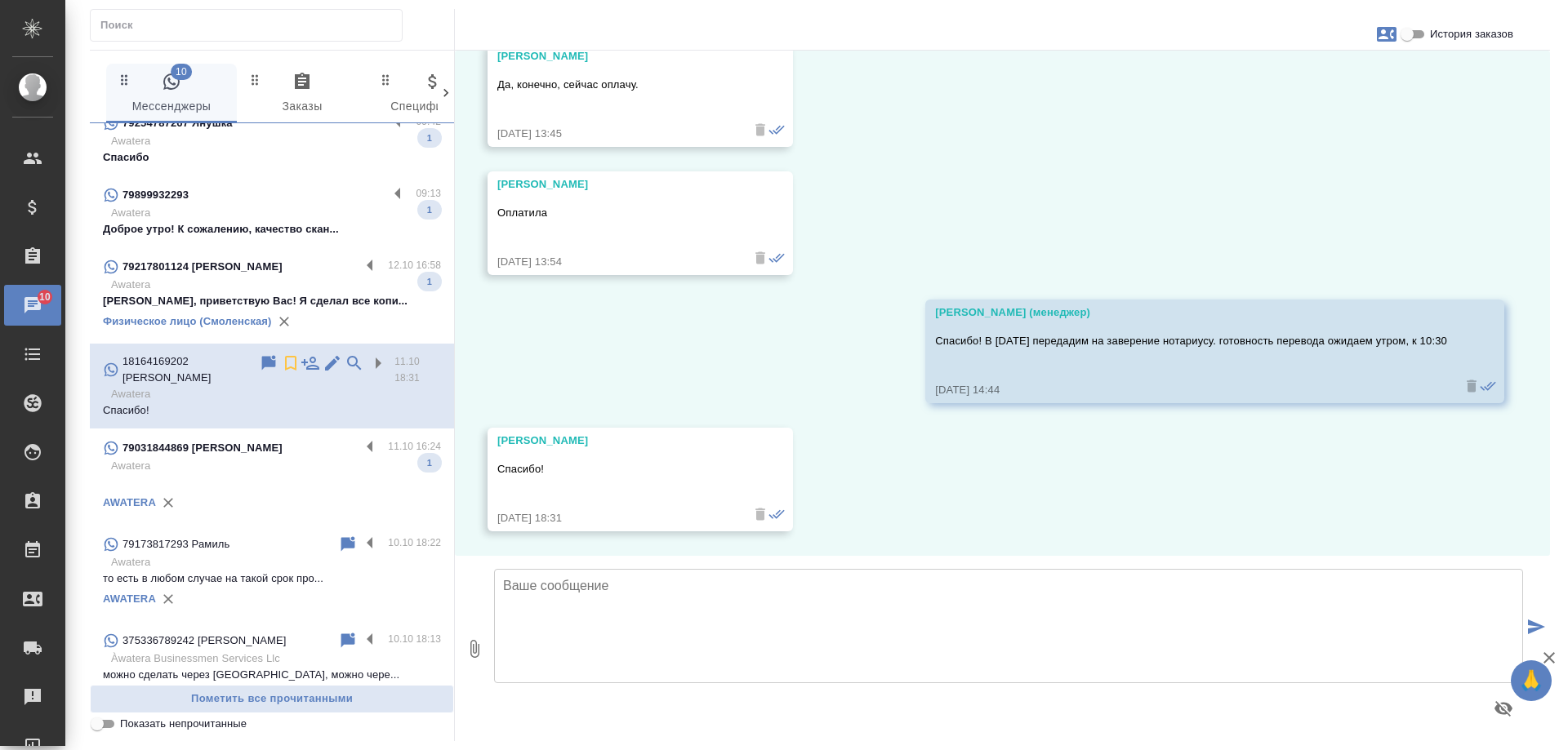
click at [282, 259] on p "79217801124 [PERSON_NAME]" at bounding box center [202, 267] width 160 height 16
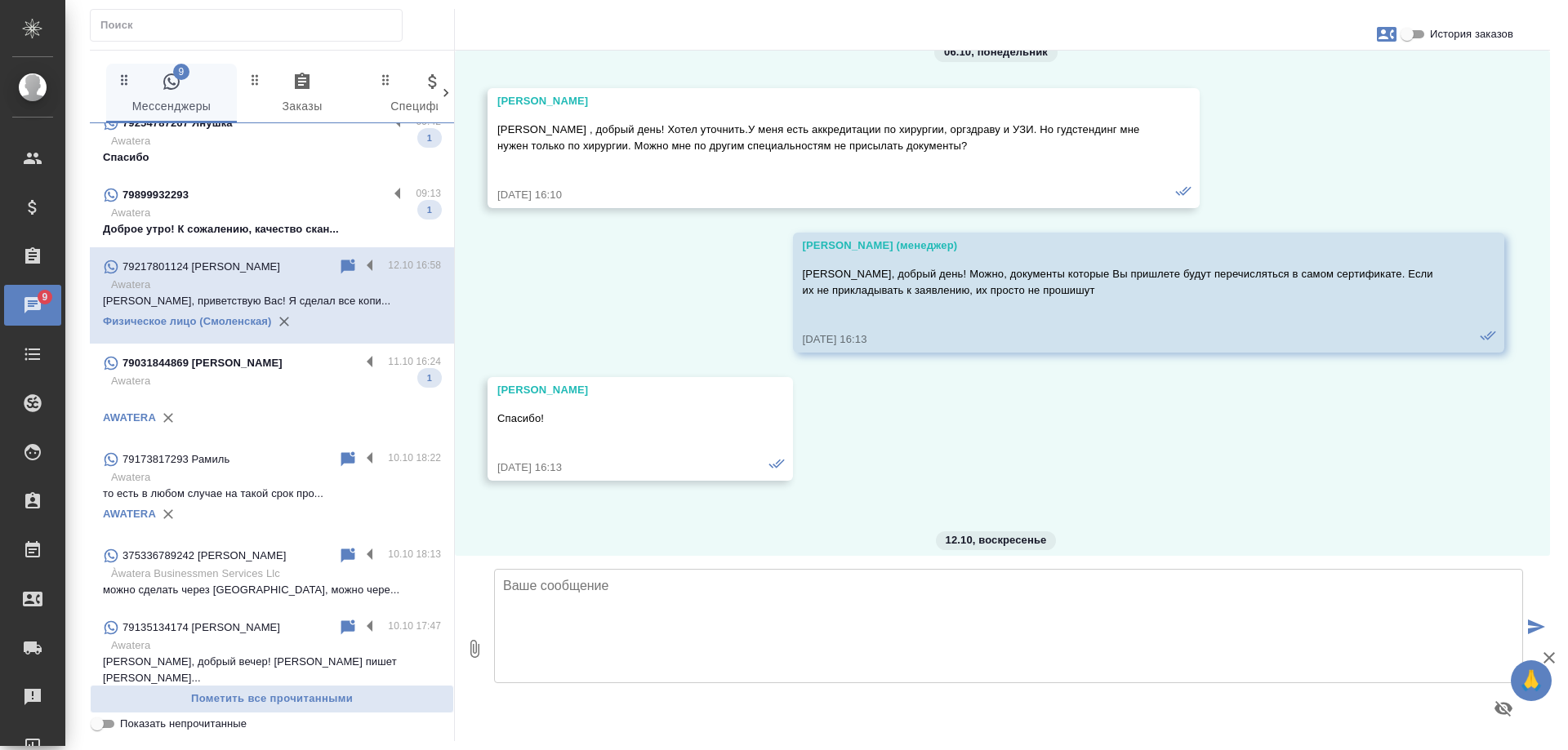
scroll to position [4362, 0]
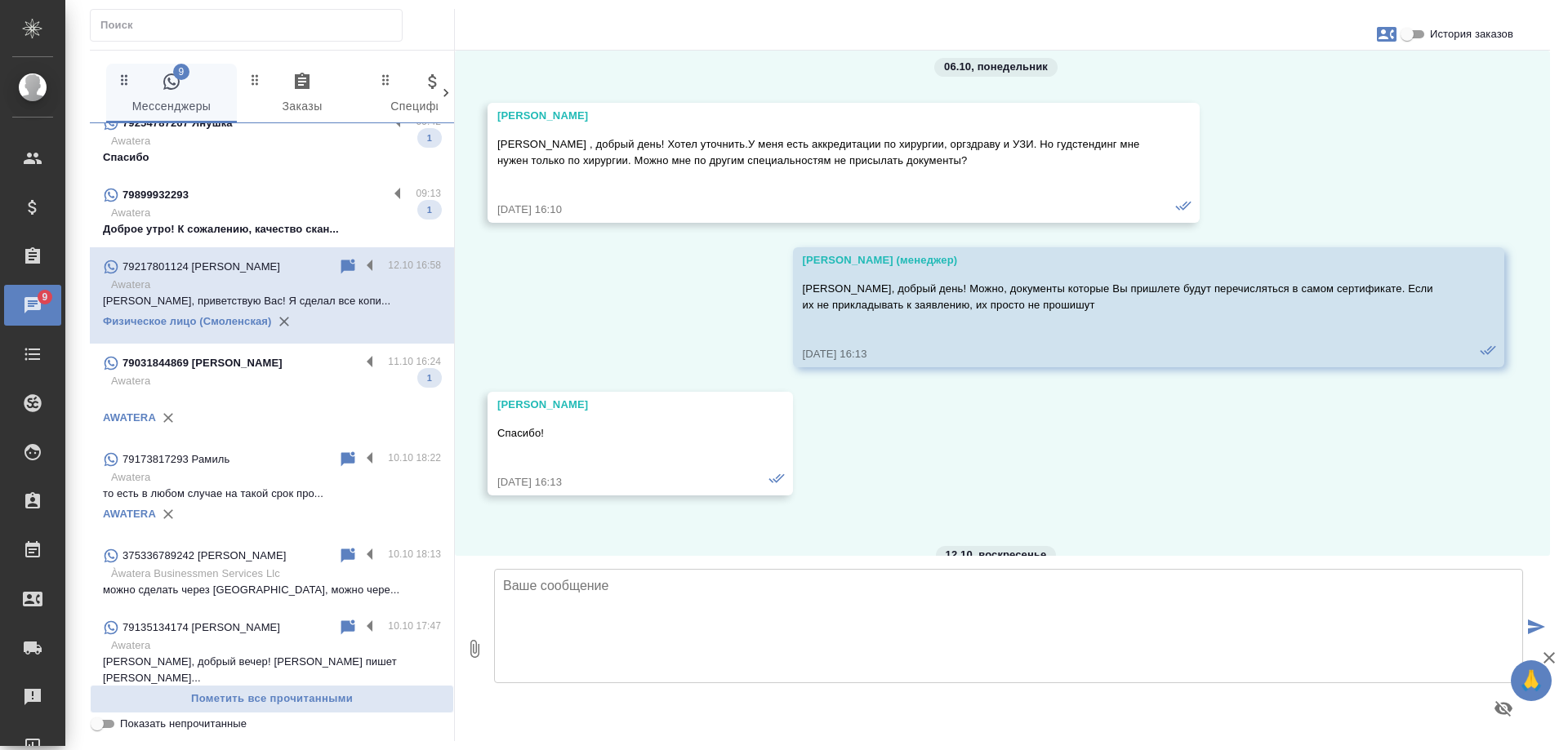
click at [1461, 24] on div at bounding box center [819, 28] width 1460 height 40
click at [1461, 37] on span "История заказов" at bounding box center [1471, 34] width 83 height 16
click at [1436, 37] on input "История заказов" at bounding box center [1407, 34] width 59 height 20
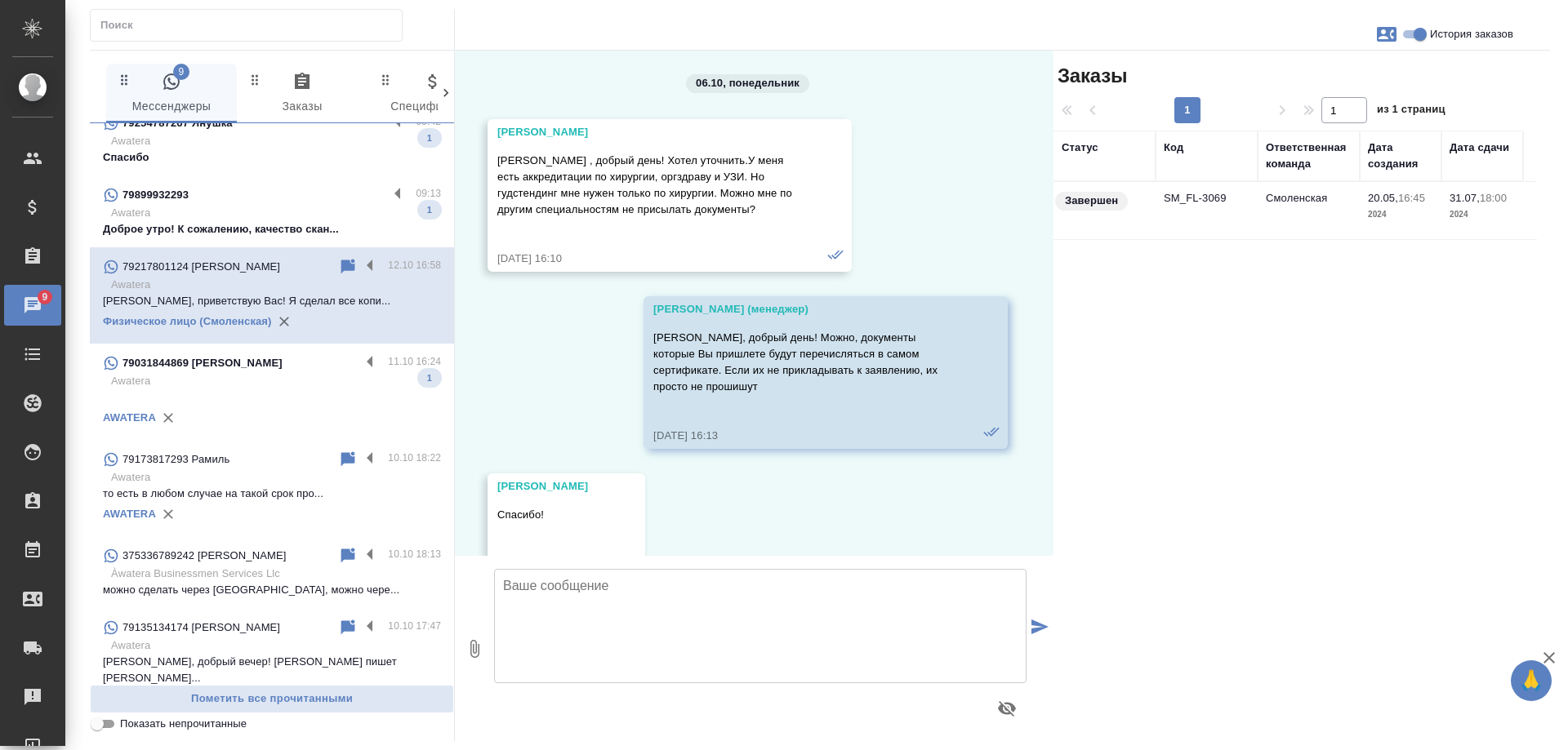
click at [1225, 213] on td "SM_FL-3069" at bounding box center [1207, 211] width 102 height 57
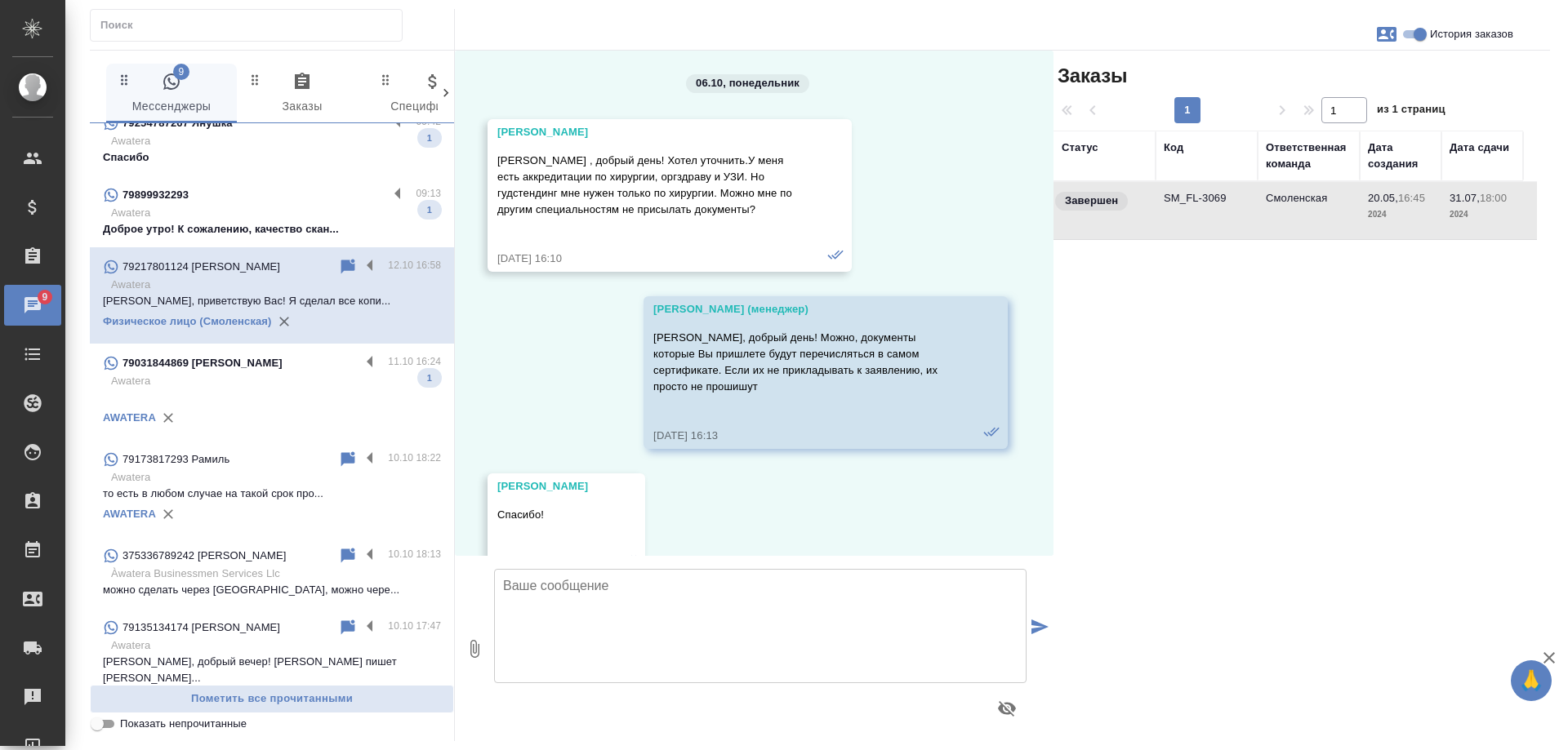
click at [1225, 213] on td "SM_FL-3069" at bounding box center [1207, 211] width 102 height 57
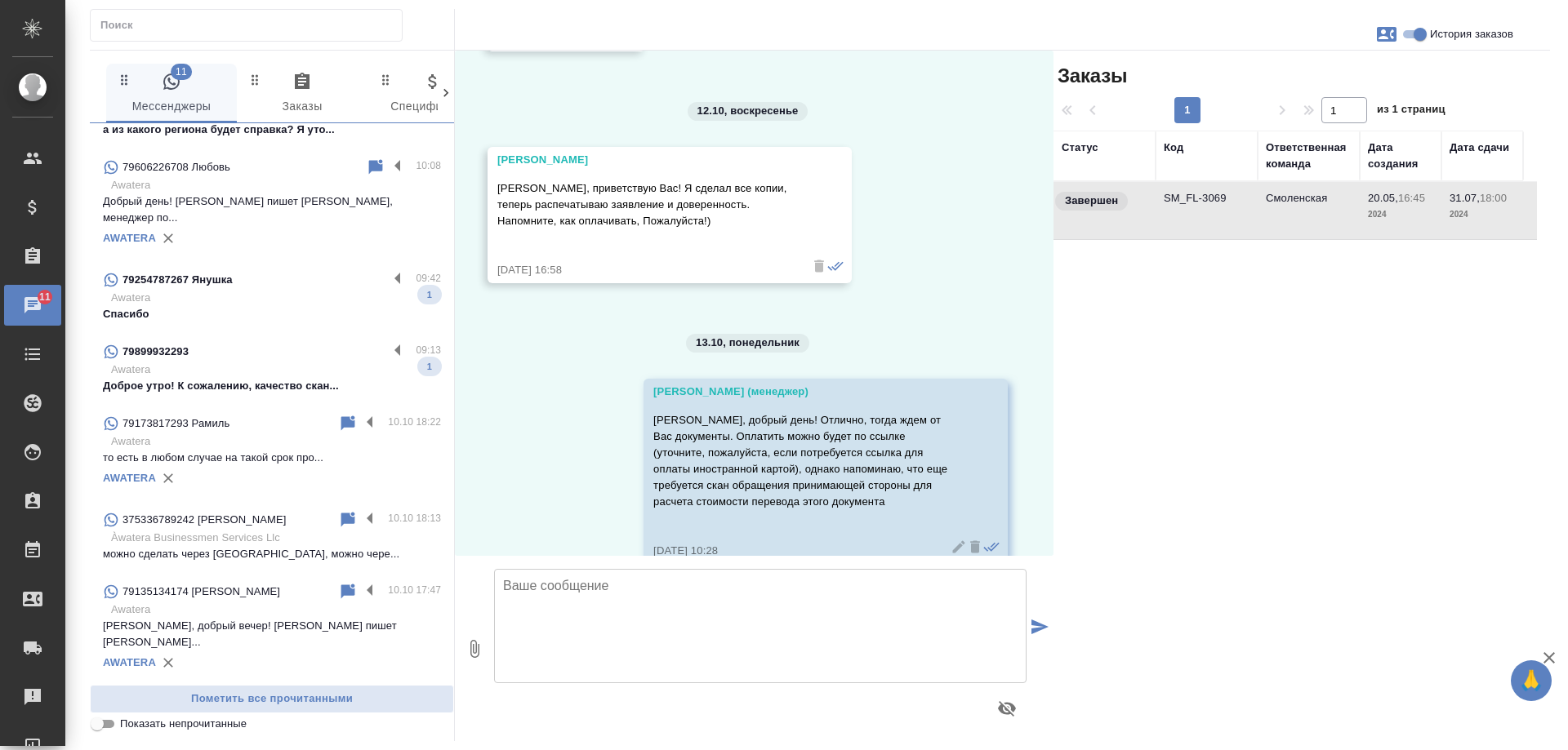
scroll to position [653, 0]
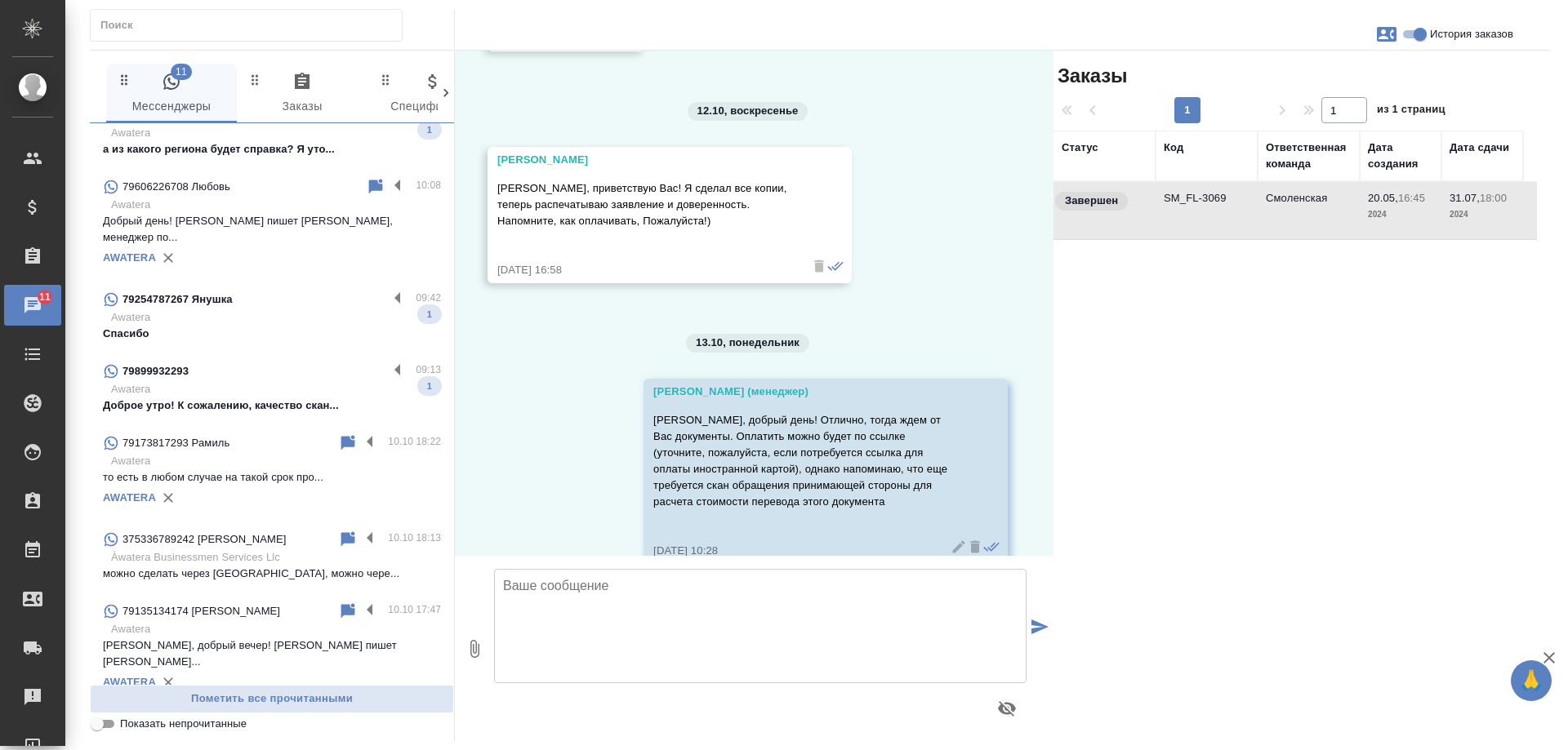
click at [268, 381] on p "Awatera" at bounding box center [275, 389] width 330 height 16
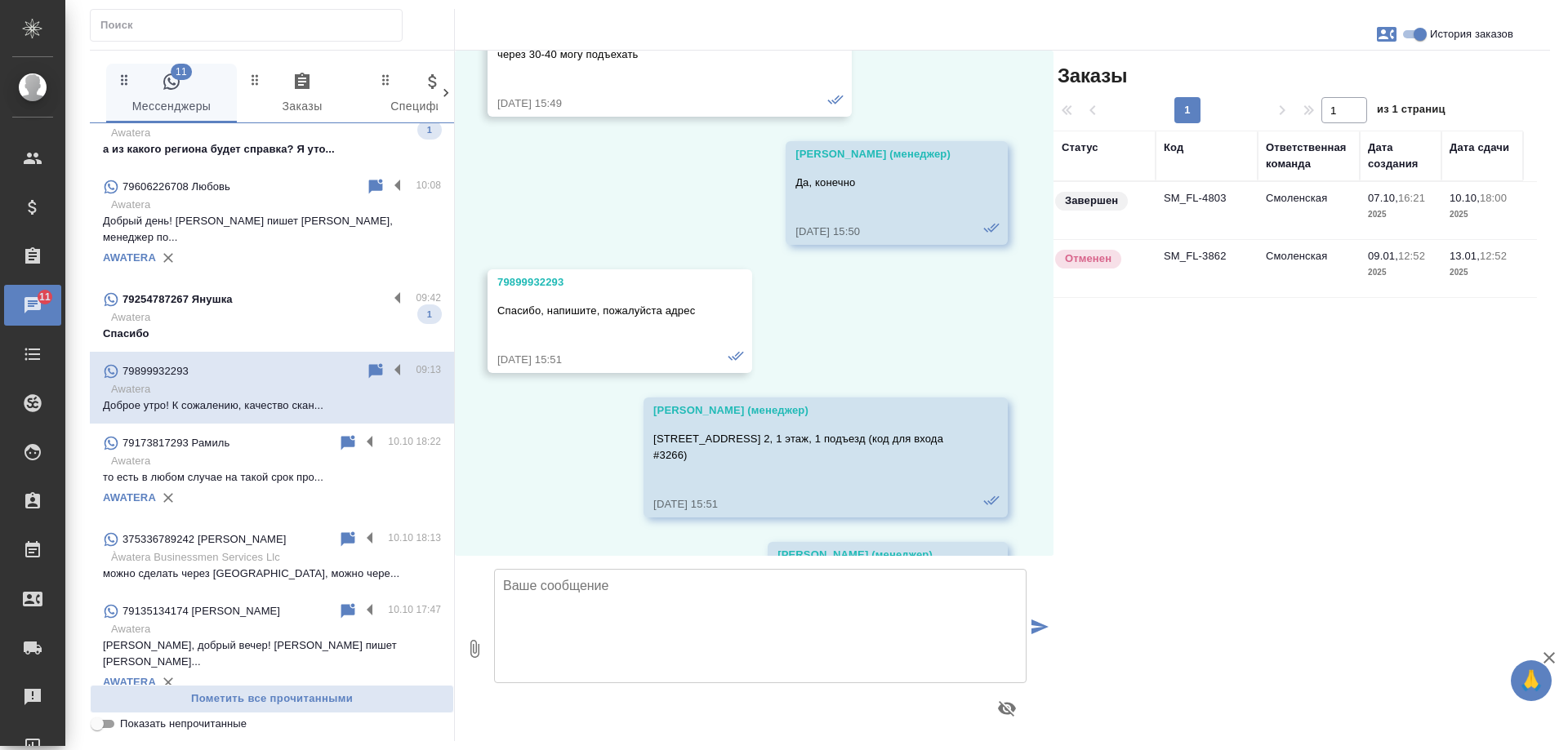
scroll to position [7921, 0]
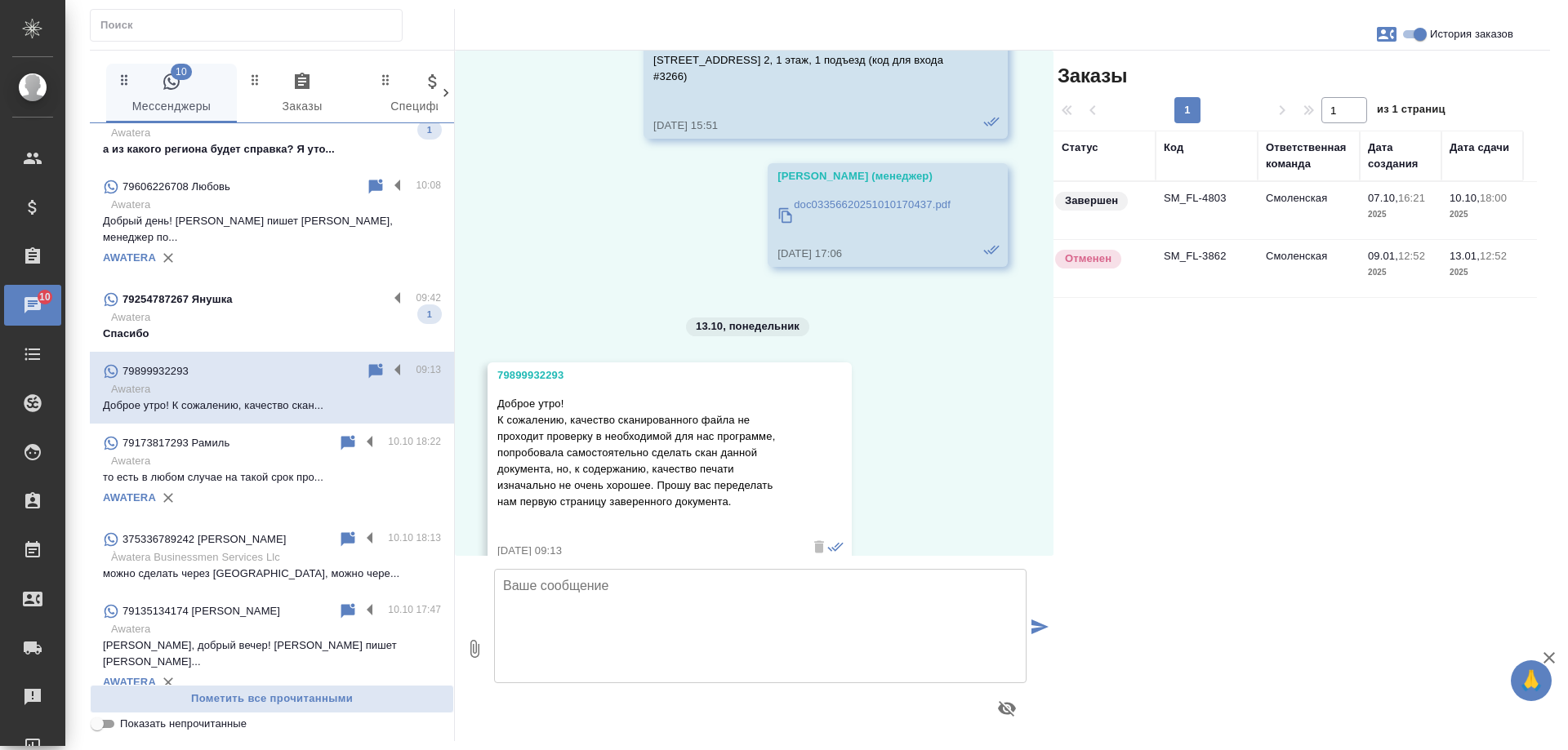
click at [1478, 27] on span "История заказов" at bounding box center [1471, 34] width 83 height 16
click at [1449, 27] on input "История заказов" at bounding box center [1420, 34] width 59 height 20
checkbox input "false"
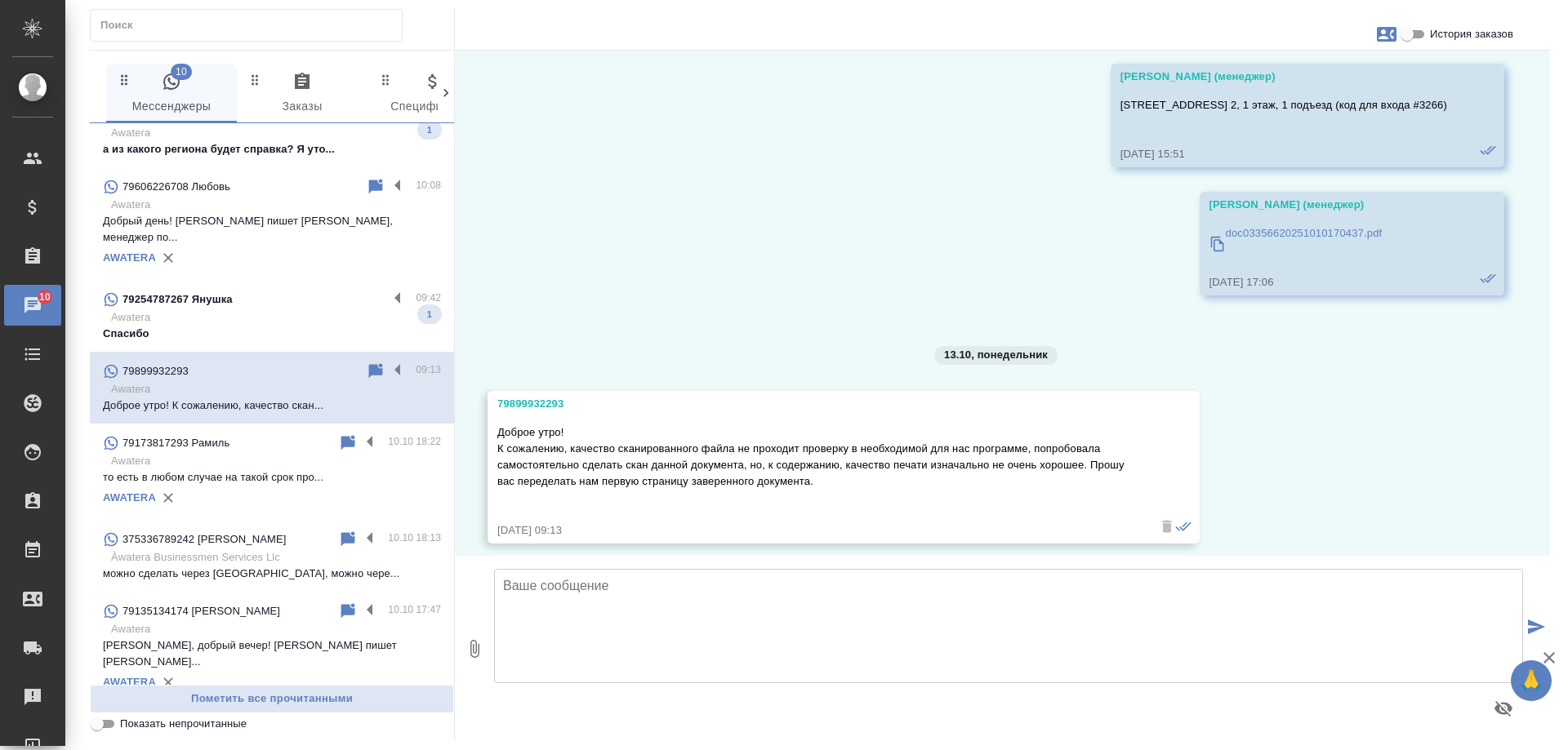
scroll to position [7318, 0]
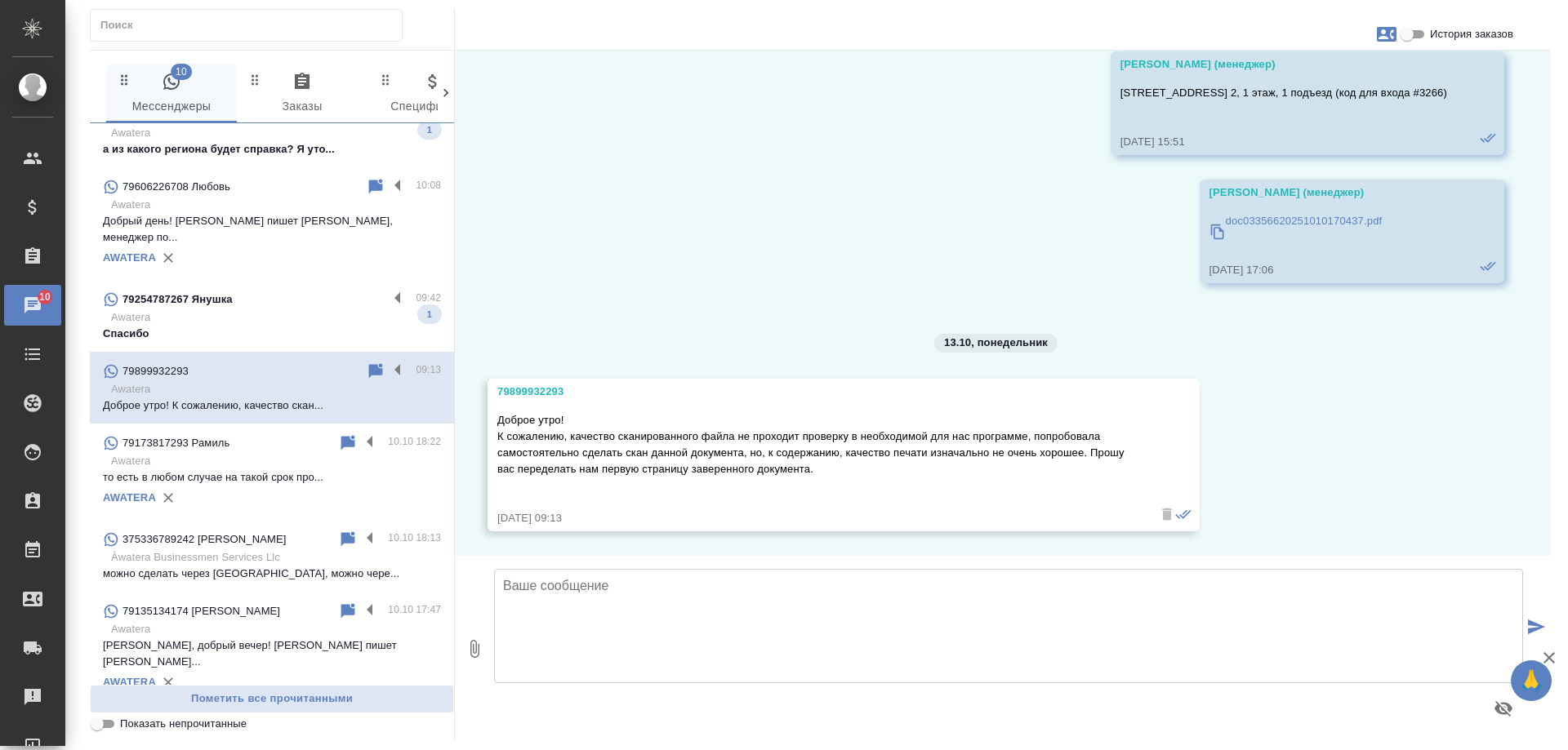
click at [1242, 216] on p "doc03356620251010170437.pdf" at bounding box center [1304, 221] width 157 height 16
